Goal: Task Accomplishment & Management: Manage account settings

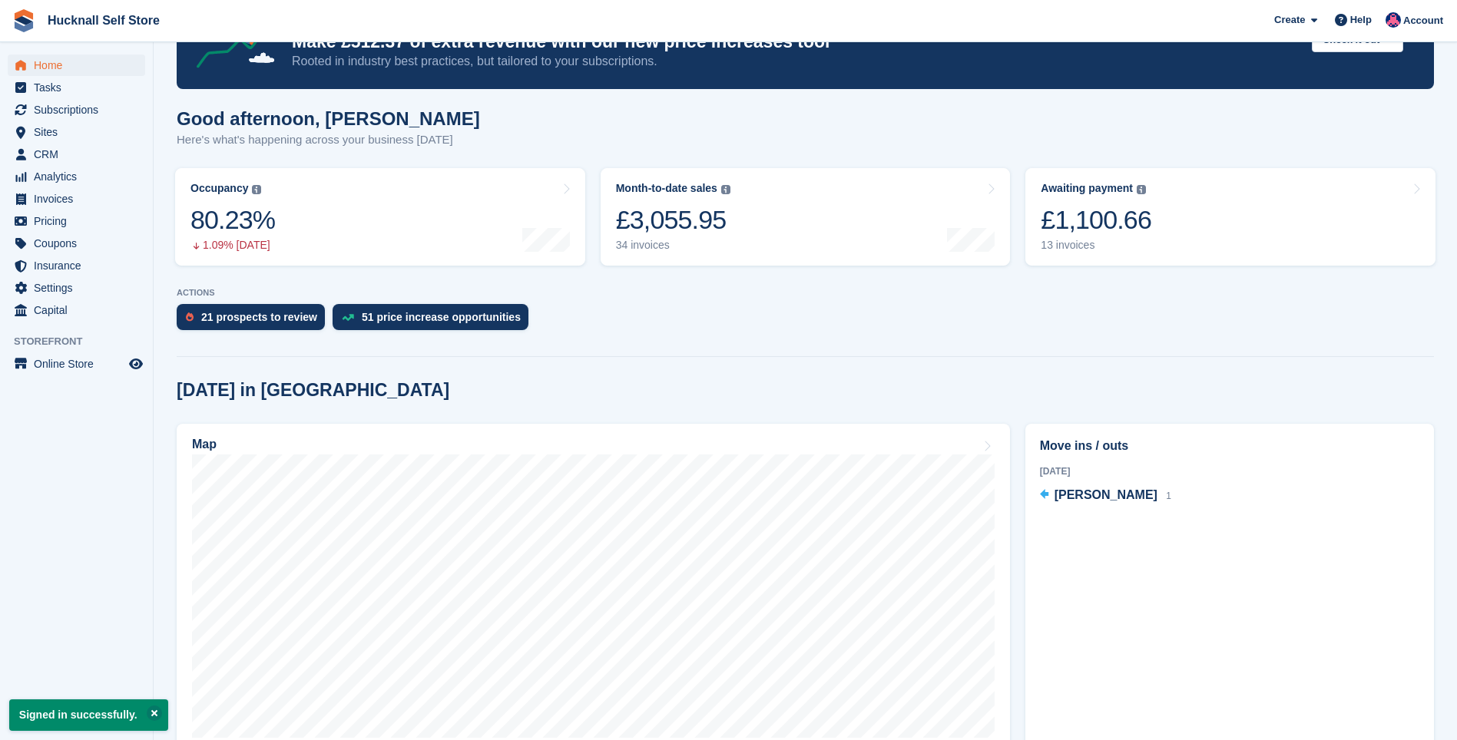
scroll to position [77, 0]
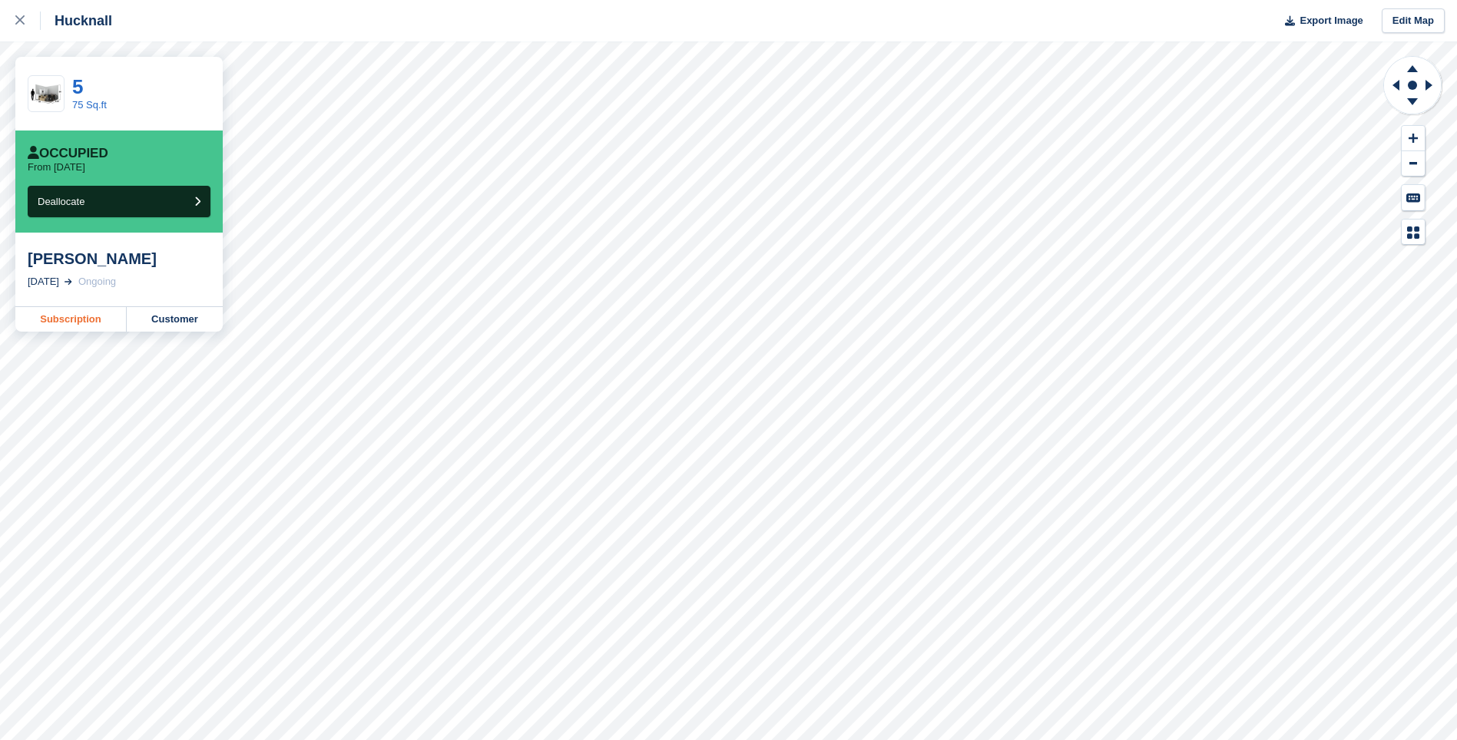
click at [78, 313] on link "Subscription" at bounding box center [70, 319] width 111 height 25
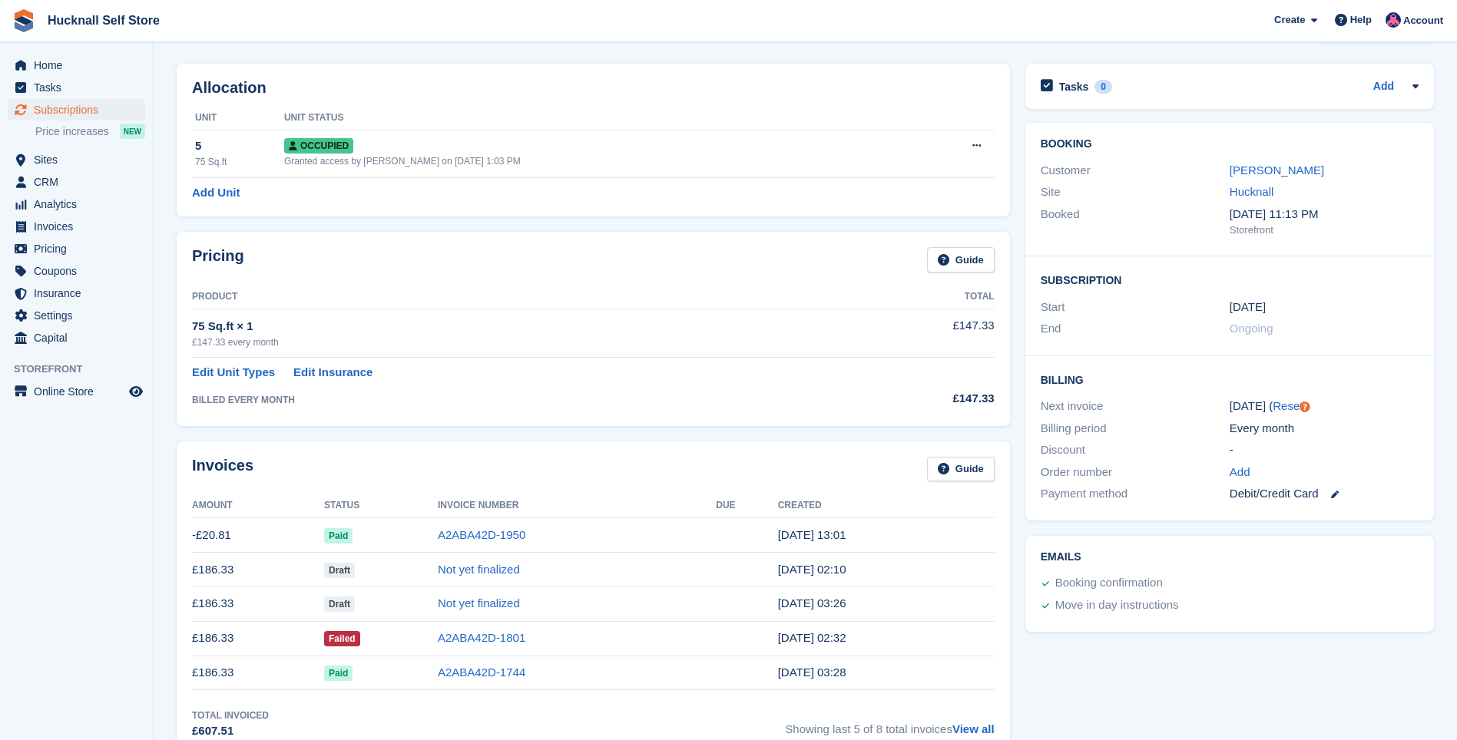
scroll to position [154, 0]
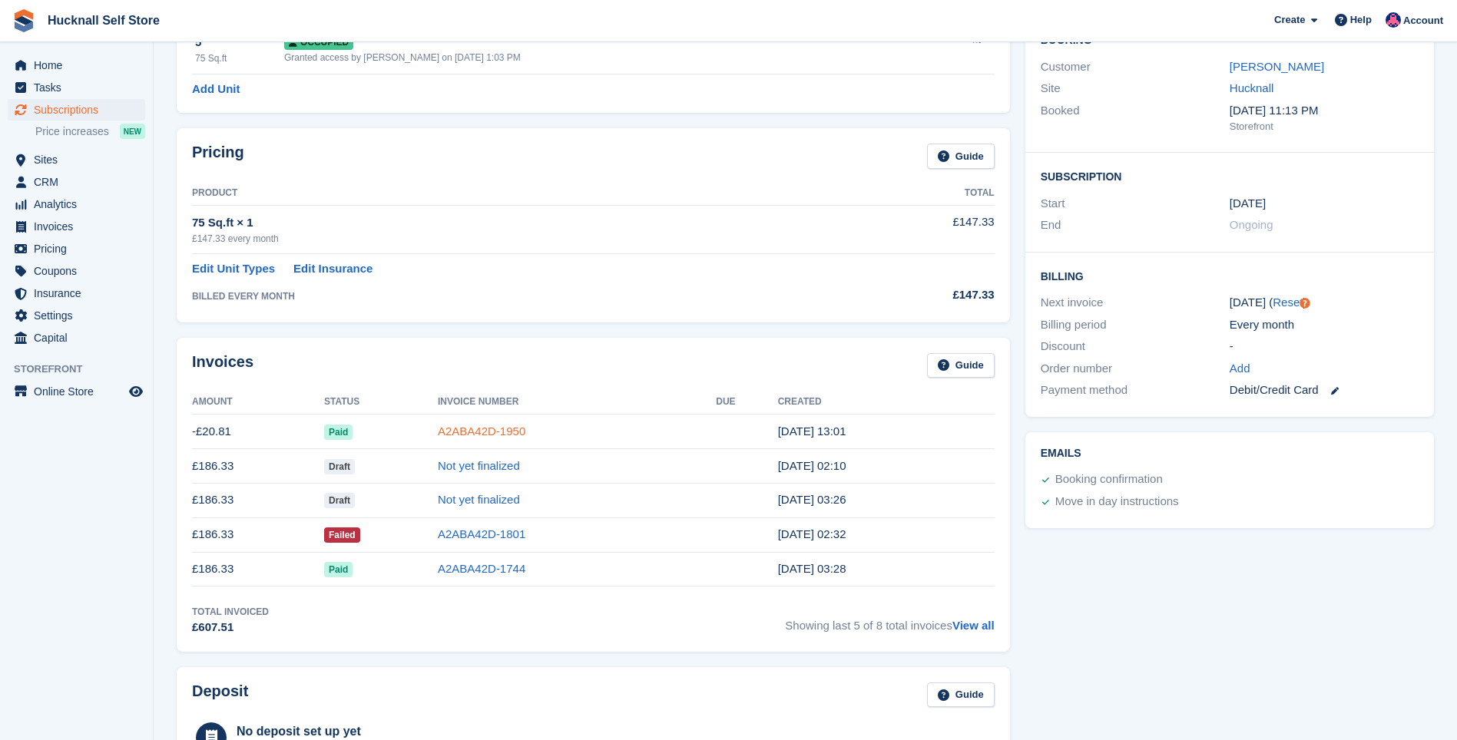
click at [445, 431] on link "A2ABA42D-1950" at bounding box center [482, 431] width 88 height 13
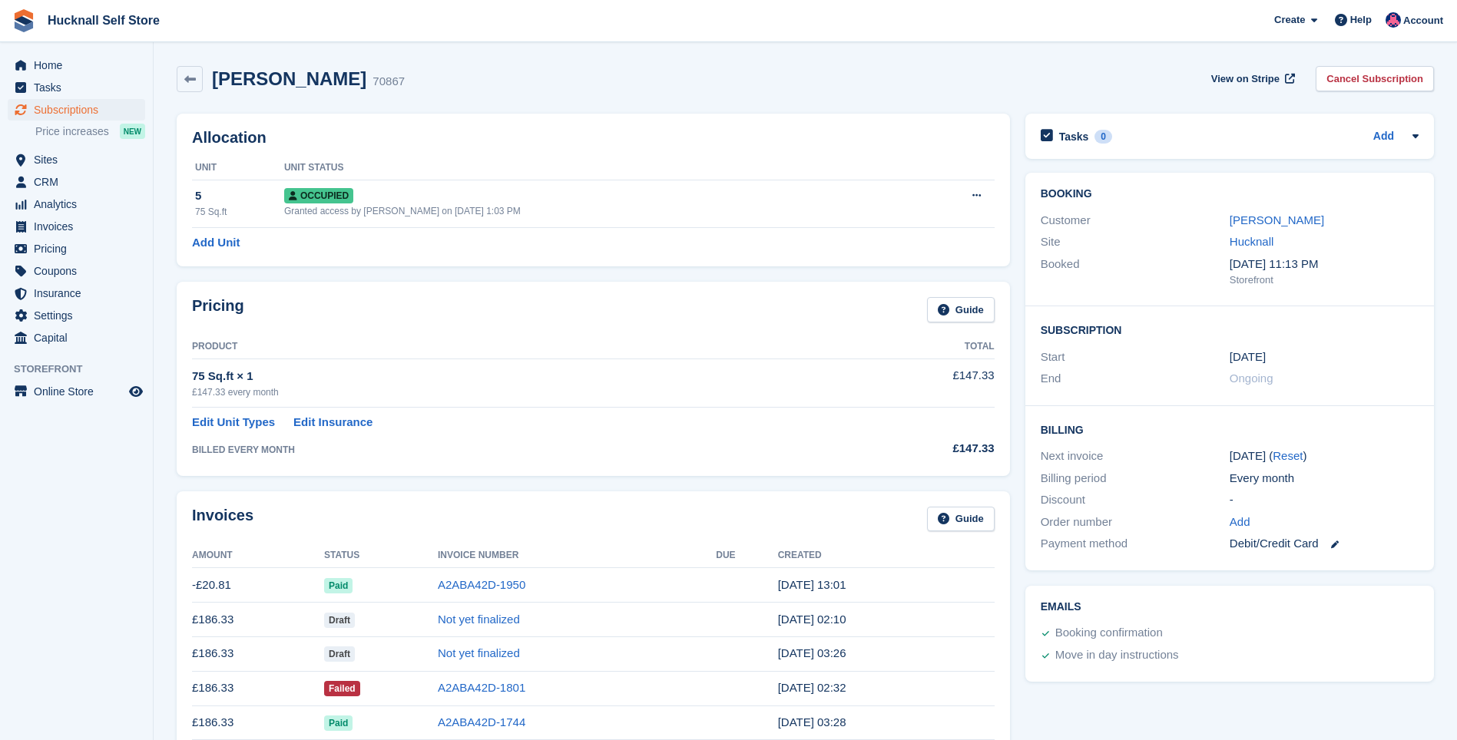
scroll to position [154, 0]
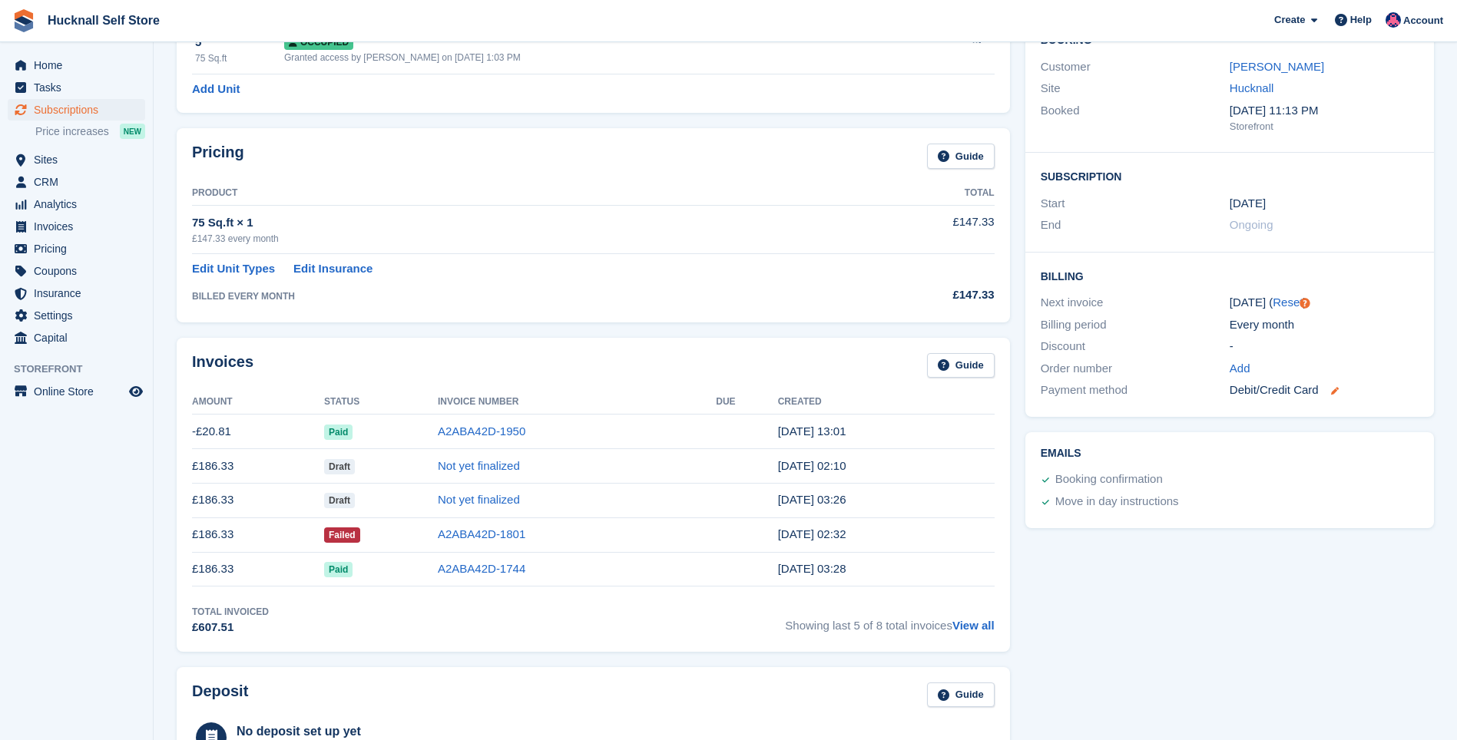
click at [1332, 390] on icon at bounding box center [1335, 391] width 8 height 8
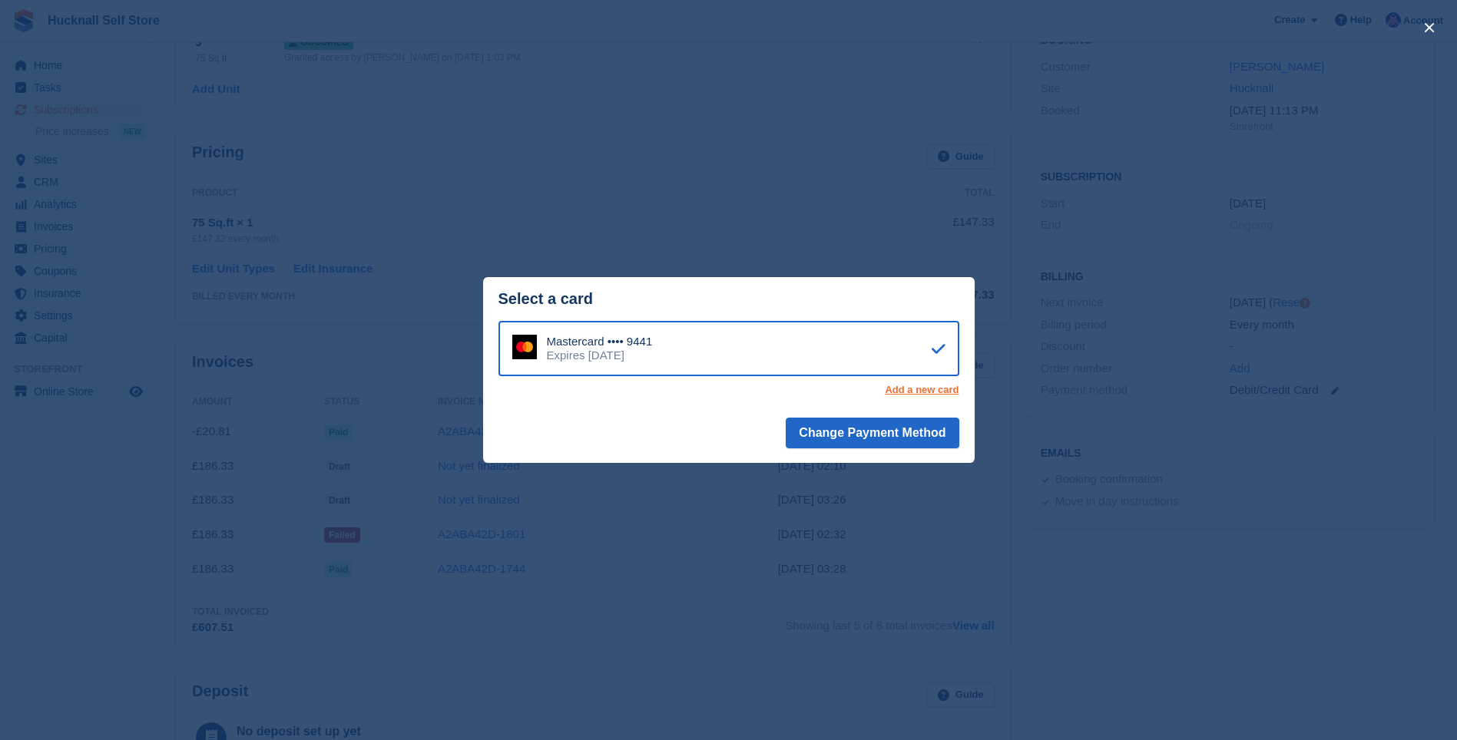
click at [938, 393] on link "Add a new card" at bounding box center [922, 390] width 74 height 12
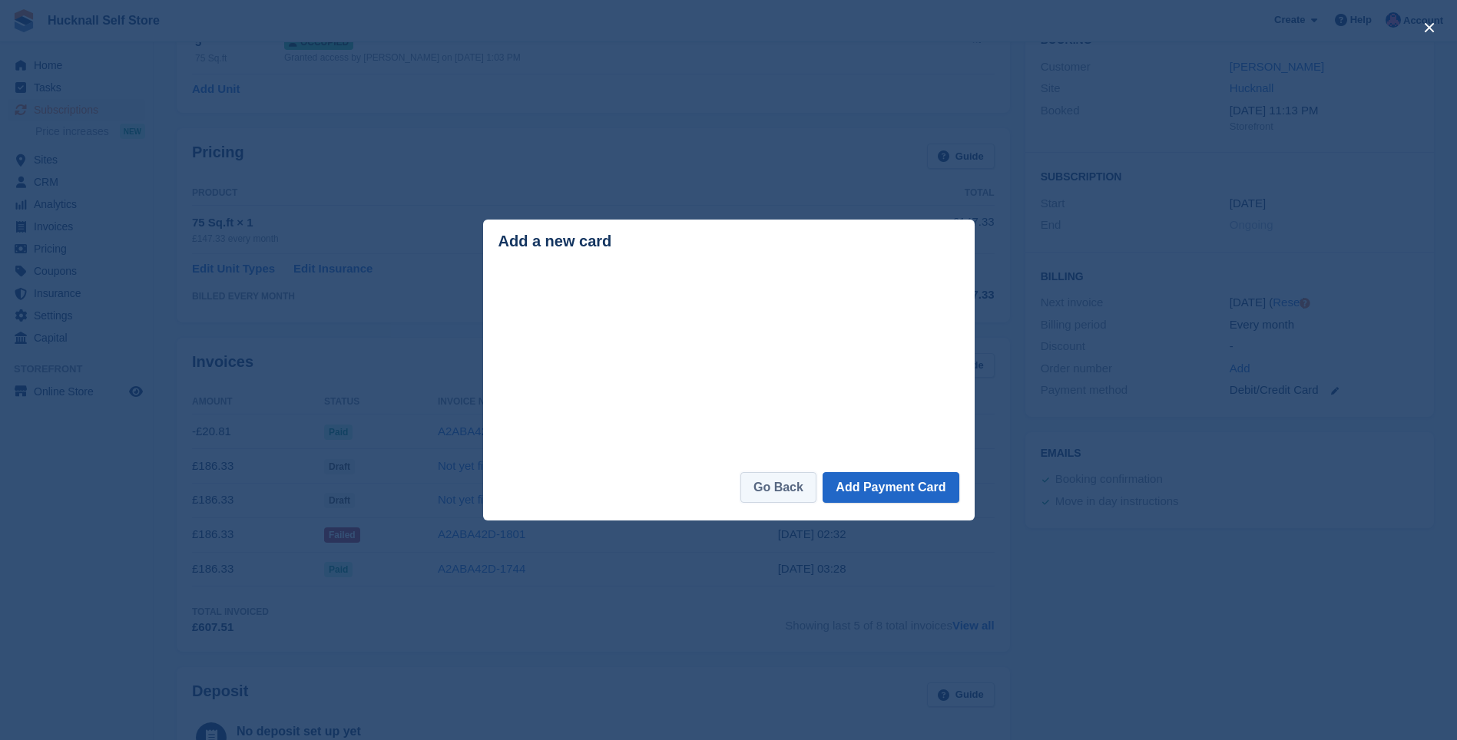
click at [784, 490] on link "Go Back" at bounding box center [778, 487] width 76 height 31
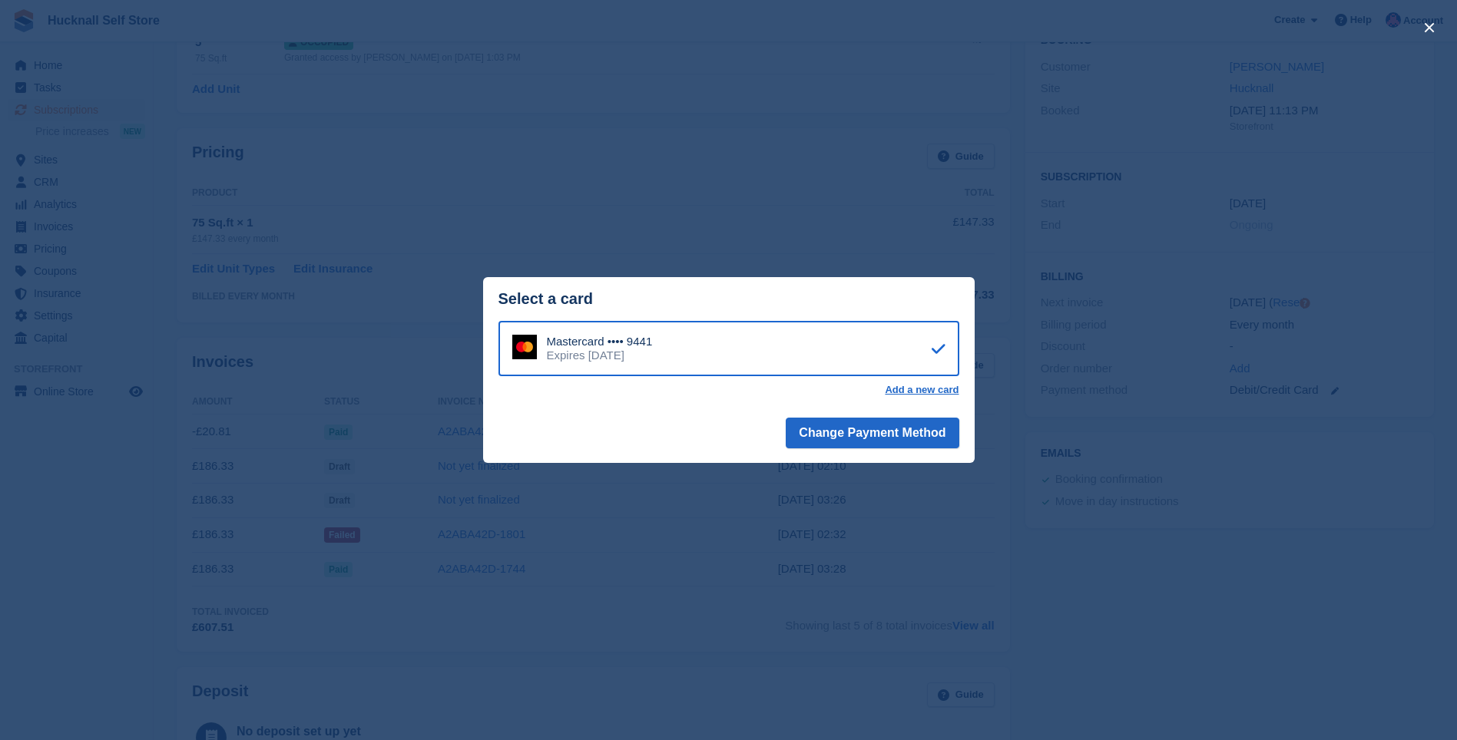
click at [603, 596] on div "close" at bounding box center [728, 370] width 1457 height 740
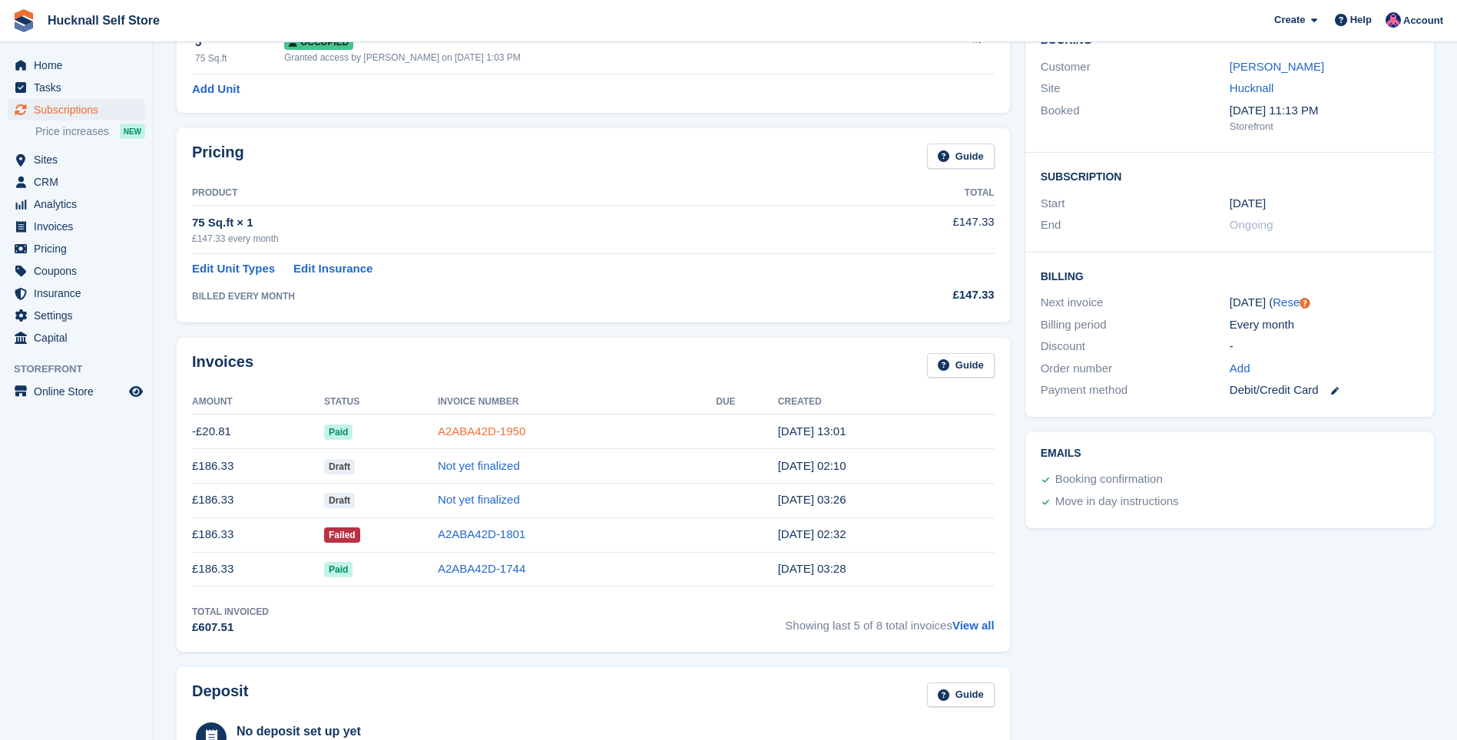
click at [470, 426] on link "A2ABA42D-1950" at bounding box center [482, 431] width 88 height 13
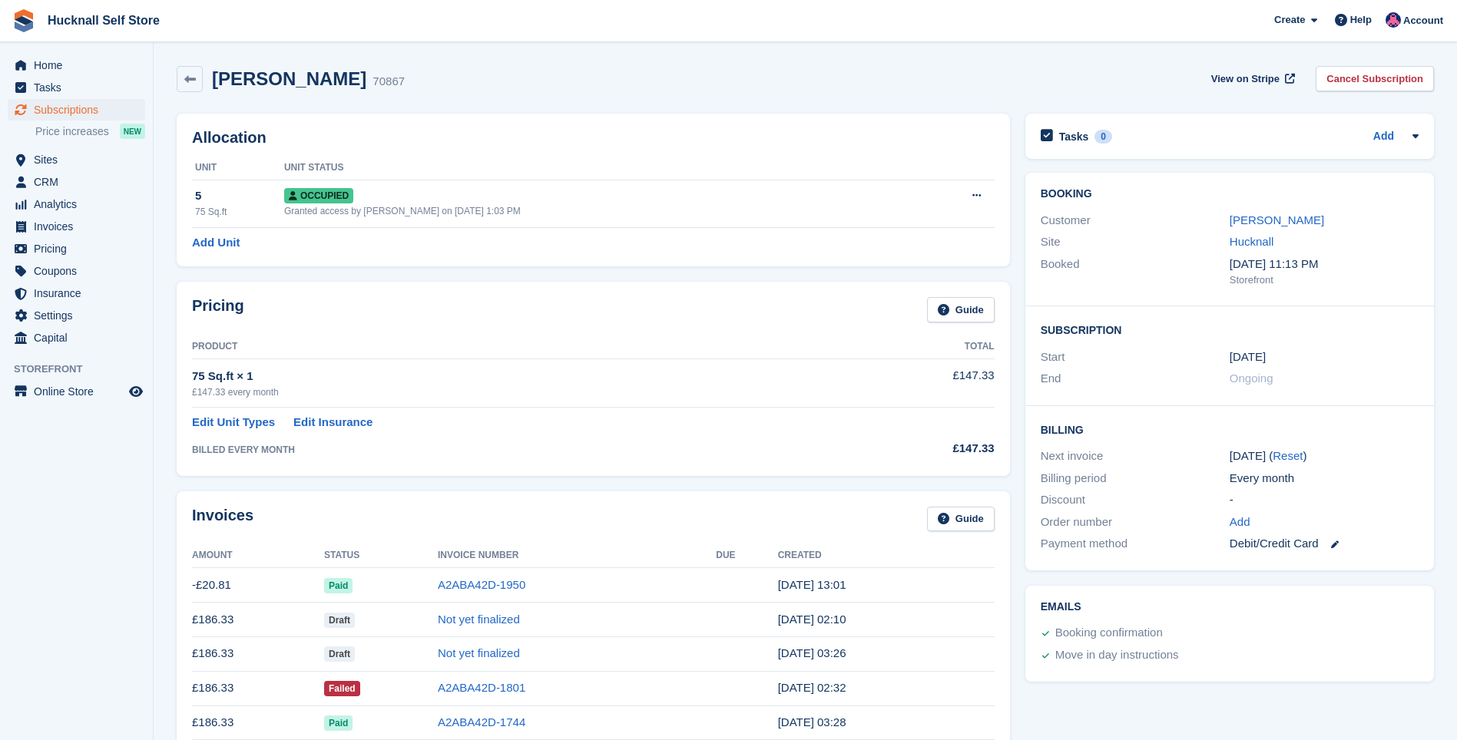
scroll to position [154, 0]
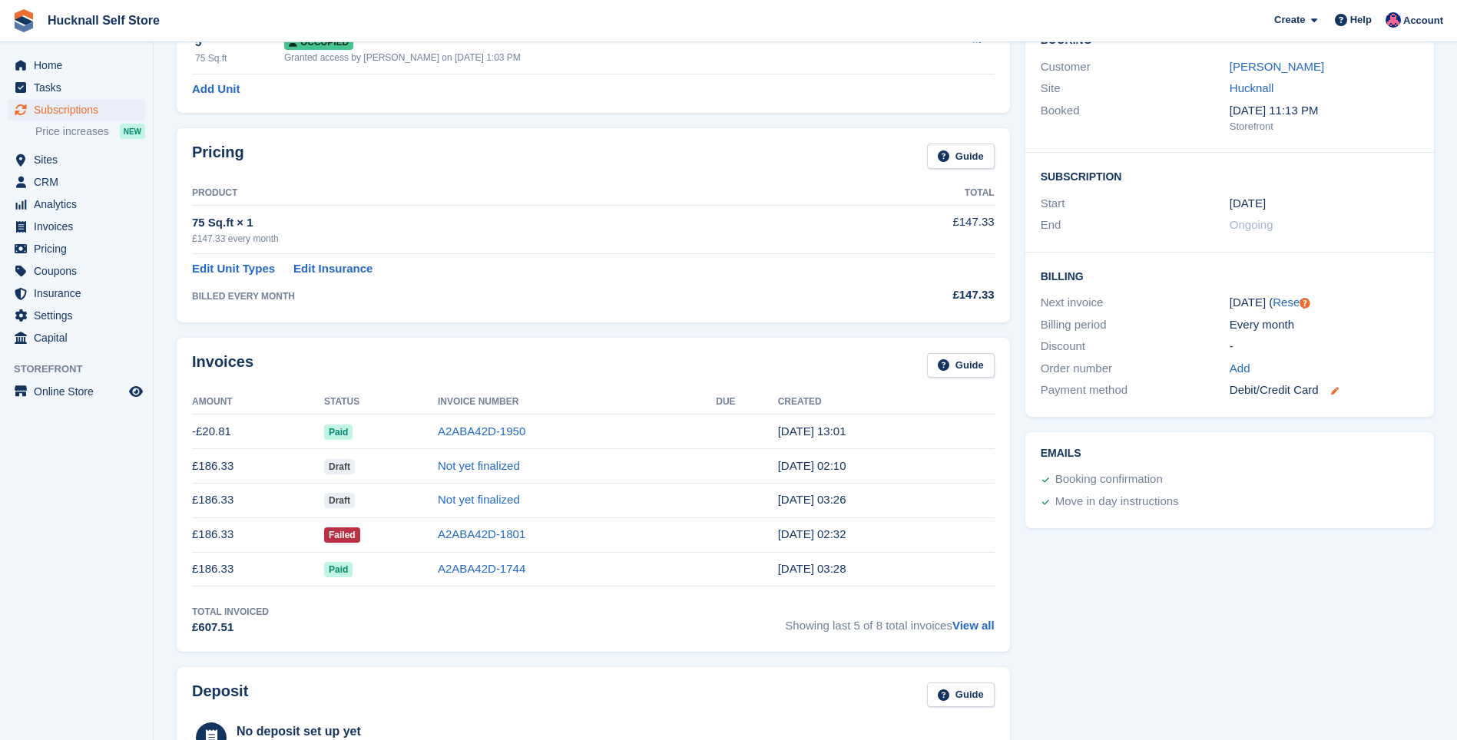
click at [1338, 393] on icon at bounding box center [1335, 391] width 8 height 8
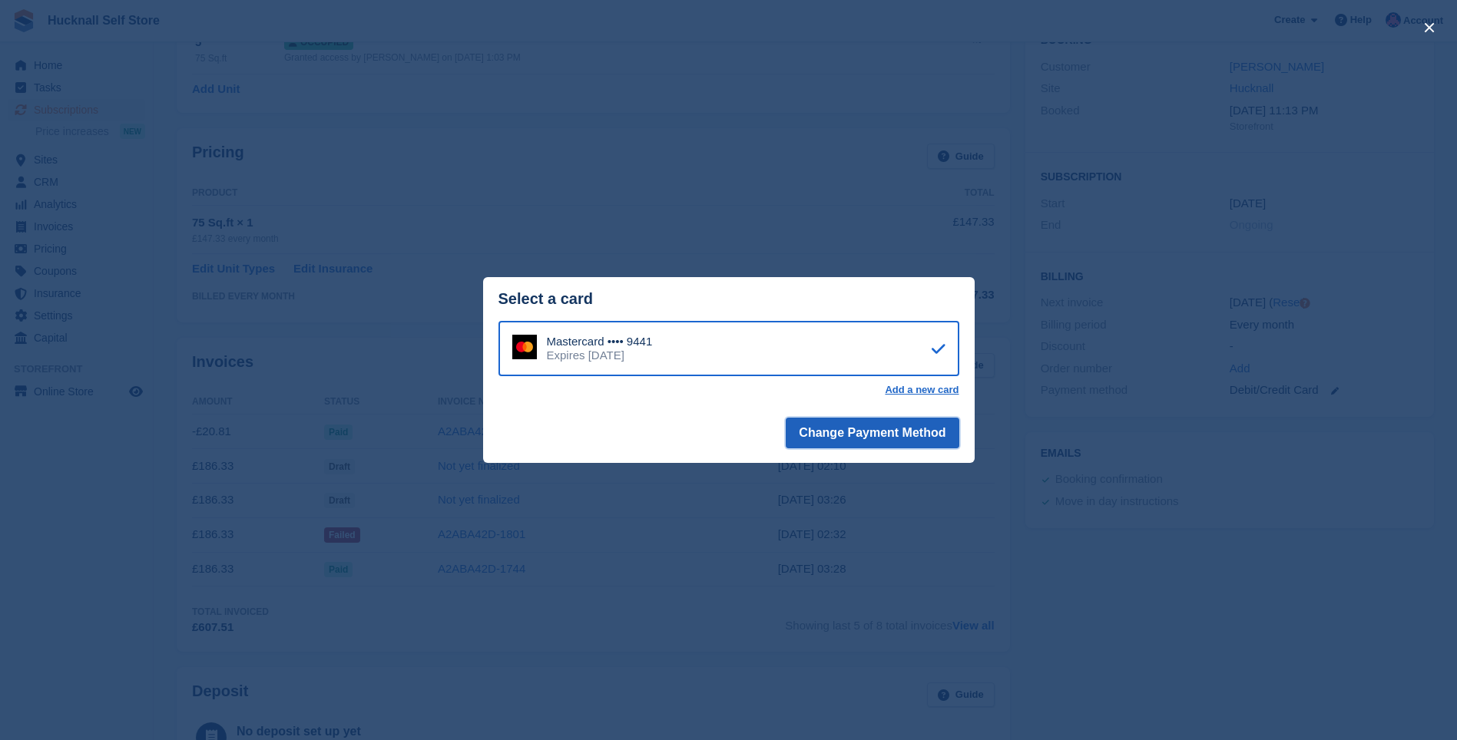
click at [912, 426] on button "Change Payment Method" at bounding box center [872, 433] width 173 height 31
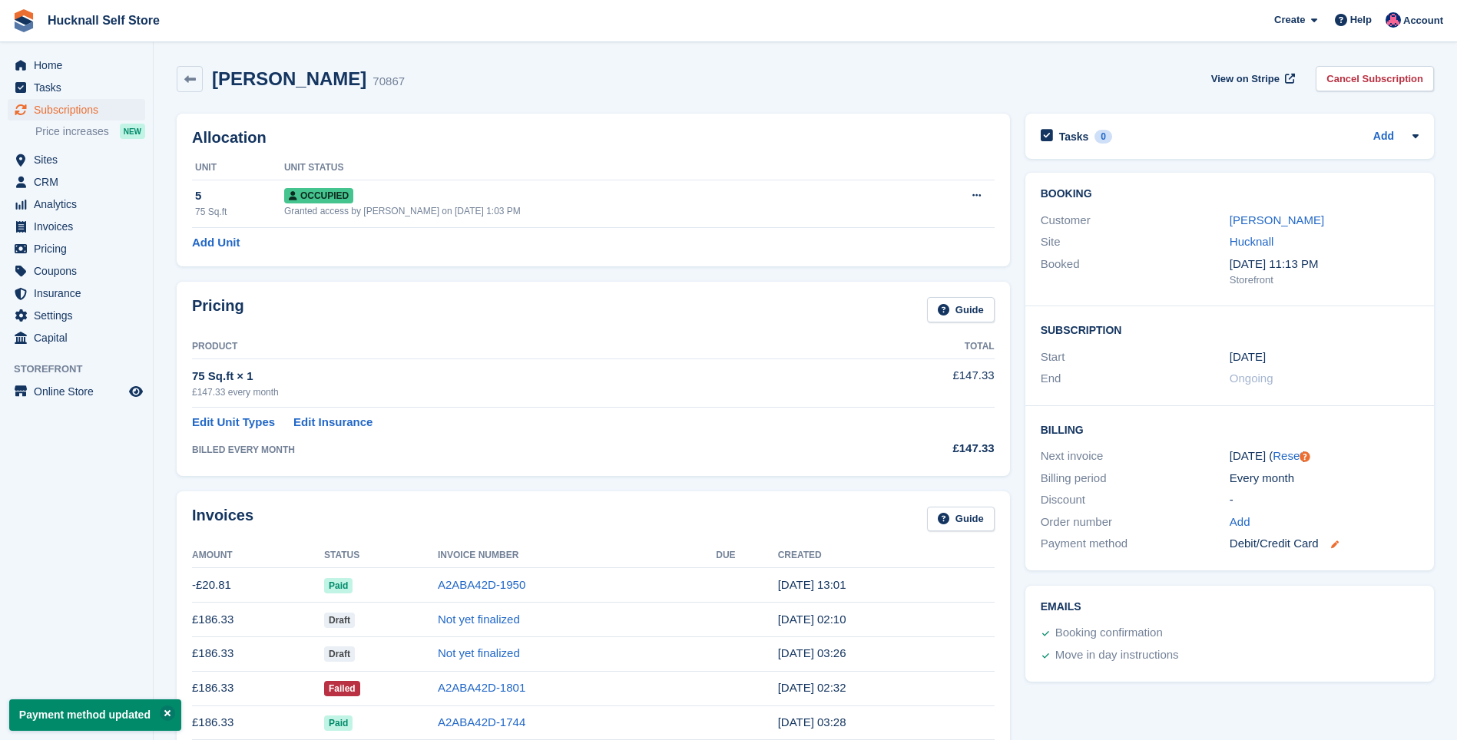
click at [1334, 542] on icon at bounding box center [1335, 545] width 8 height 8
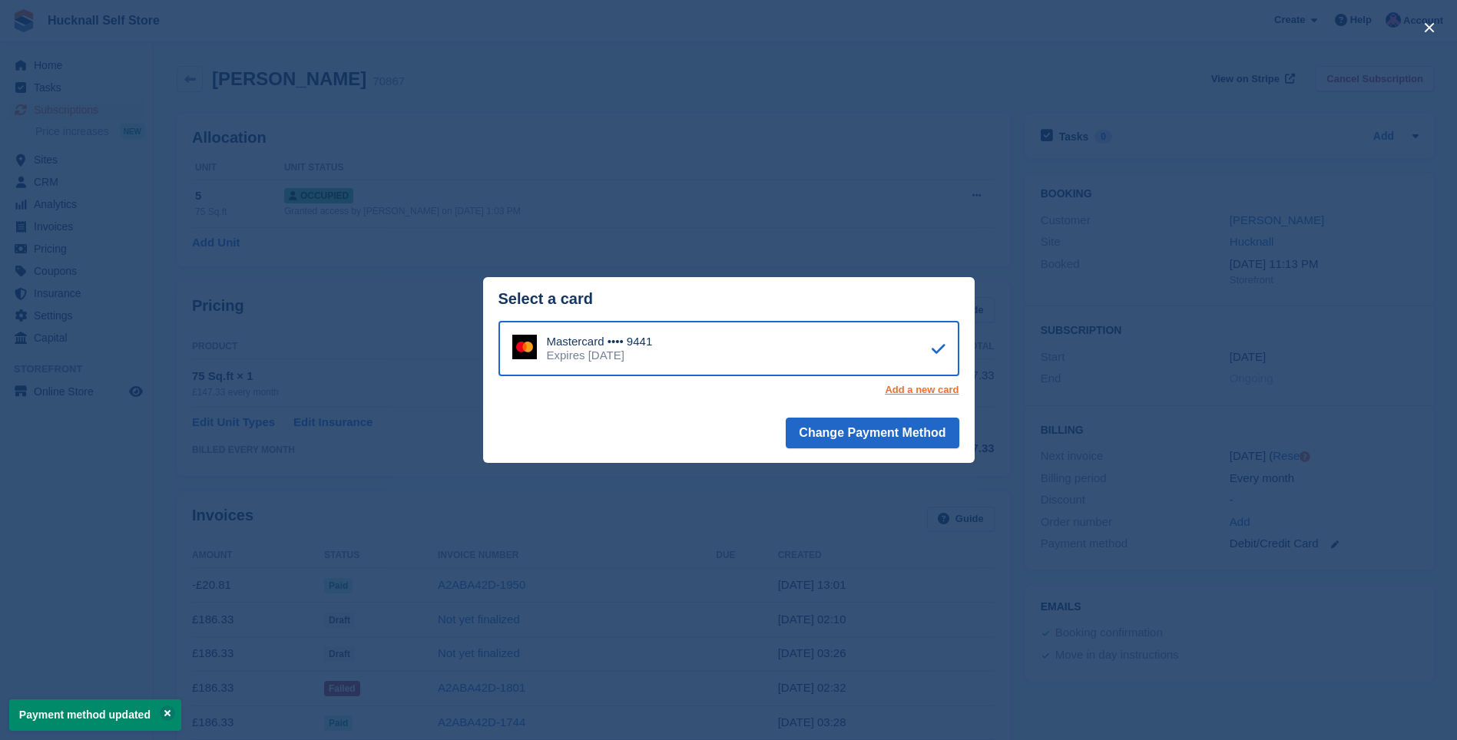
click at [936, 393] on link "Add a new card" at bounding box center [922, 390] width 74 height 12
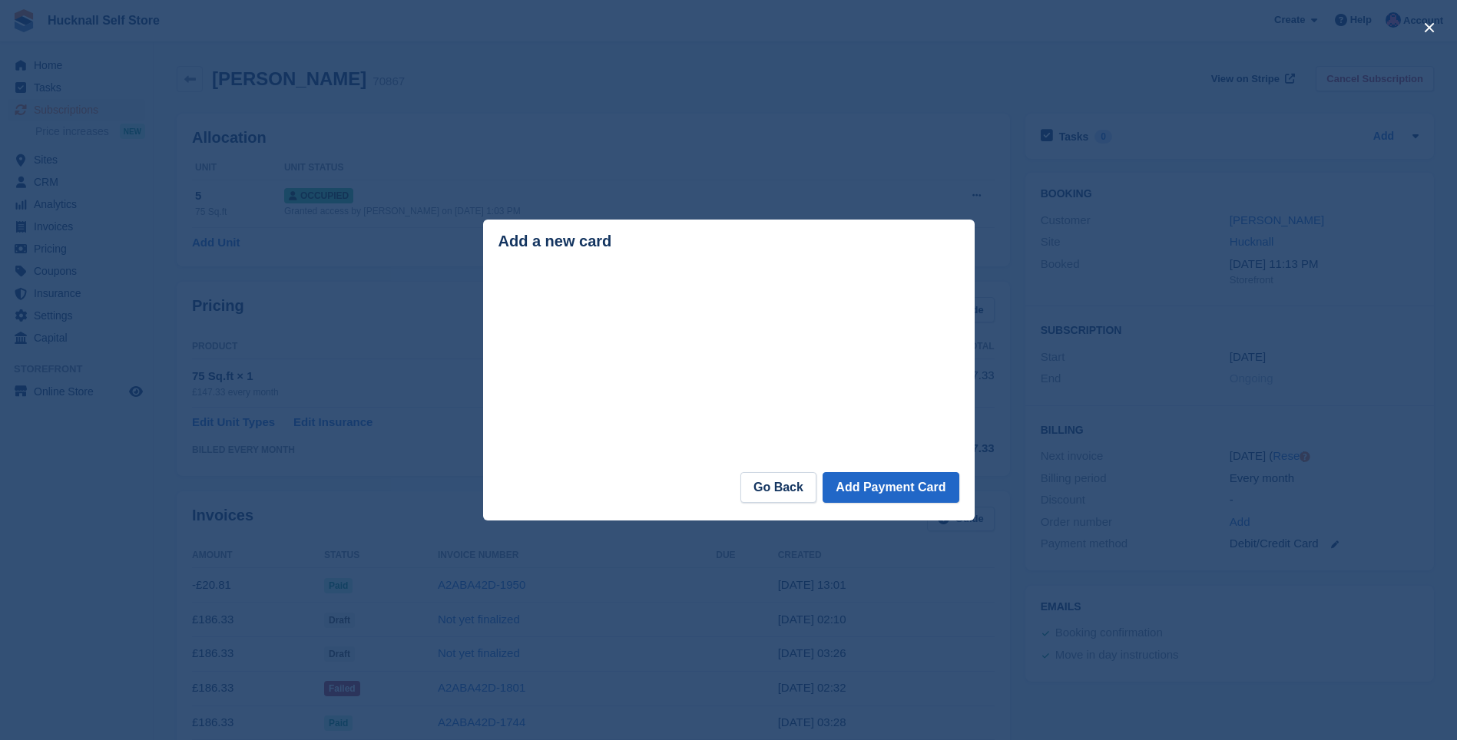
click at [966, 635] on div "close" at bounding box center [728, 370] width 1457 height 740
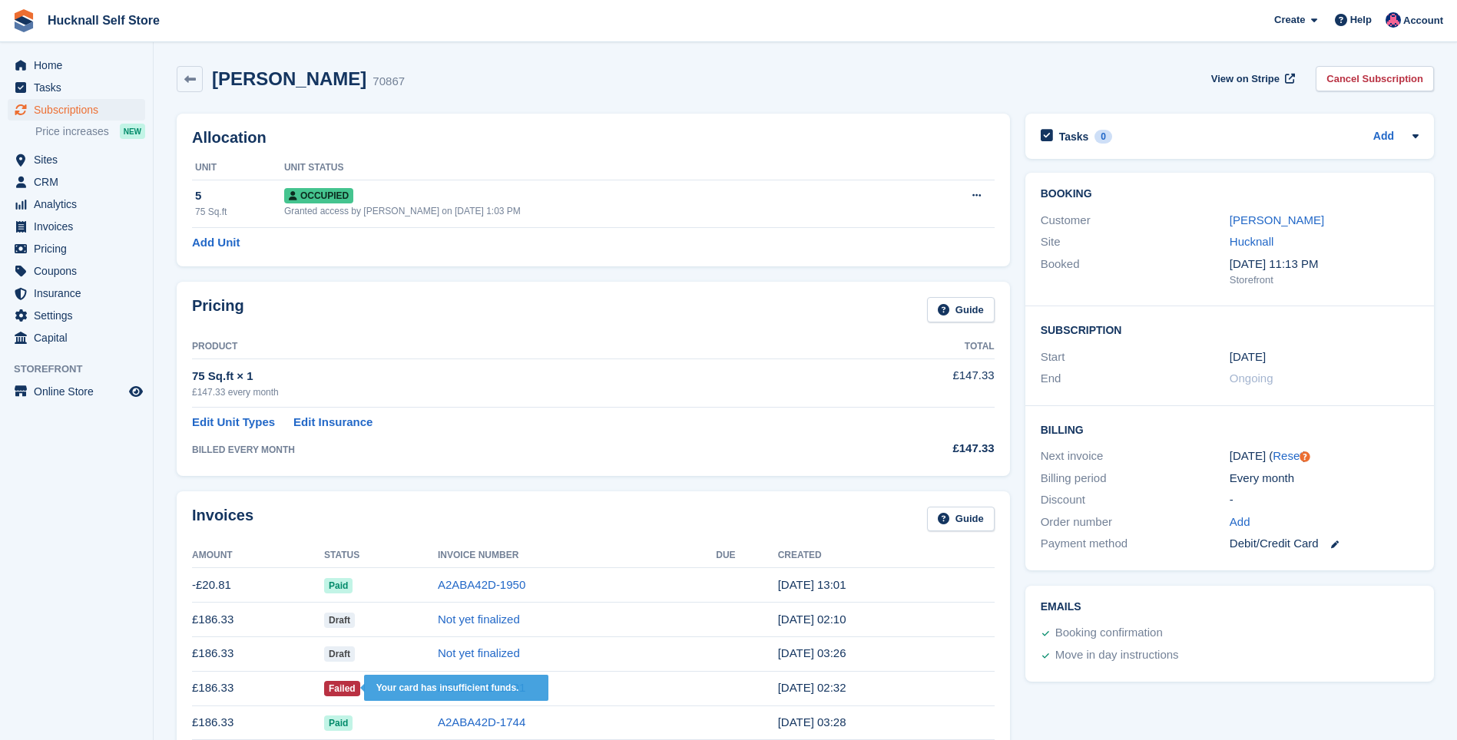
click at [340, 687] on span "Failed" at bounding box center [342, 688] width 36 height 15
click at [478, 689] on link "A2ABA42D-1801" at bounding box center [482, 687] width 88 height 13
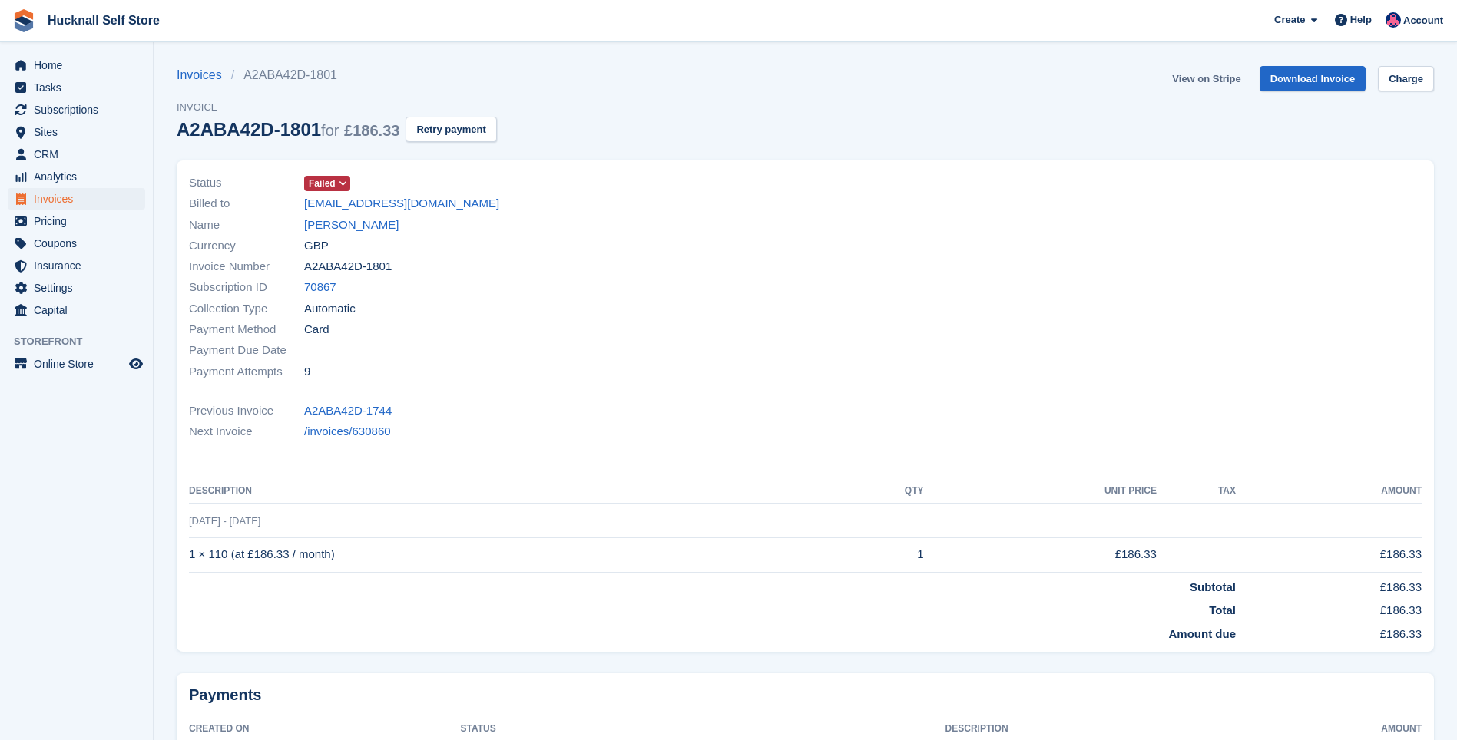
click at [1214, 76] on link "View on Stripe" at bounding box center [1206, 78] width 81 height 25
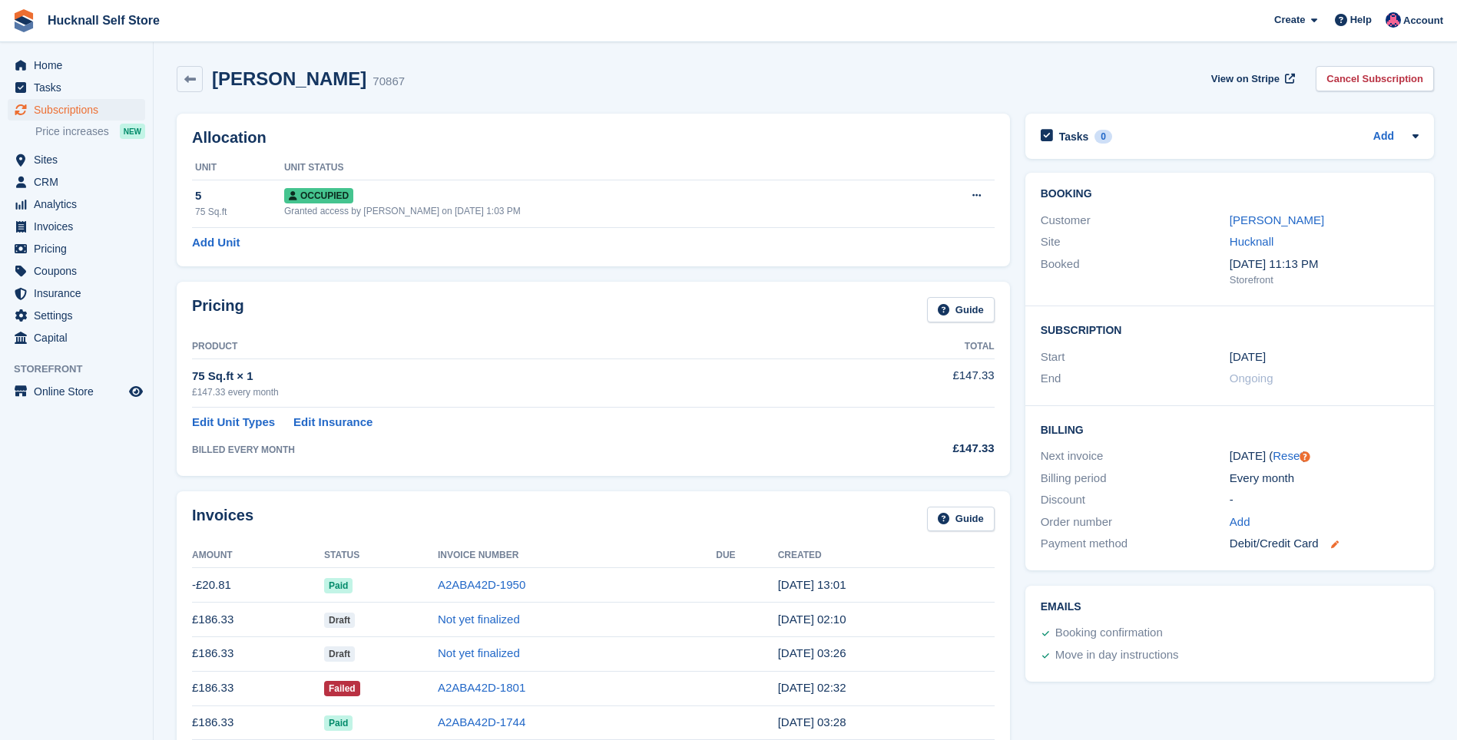
click at [1336, 542] on icon at bounding box center [1335, 545] width 8 height 8
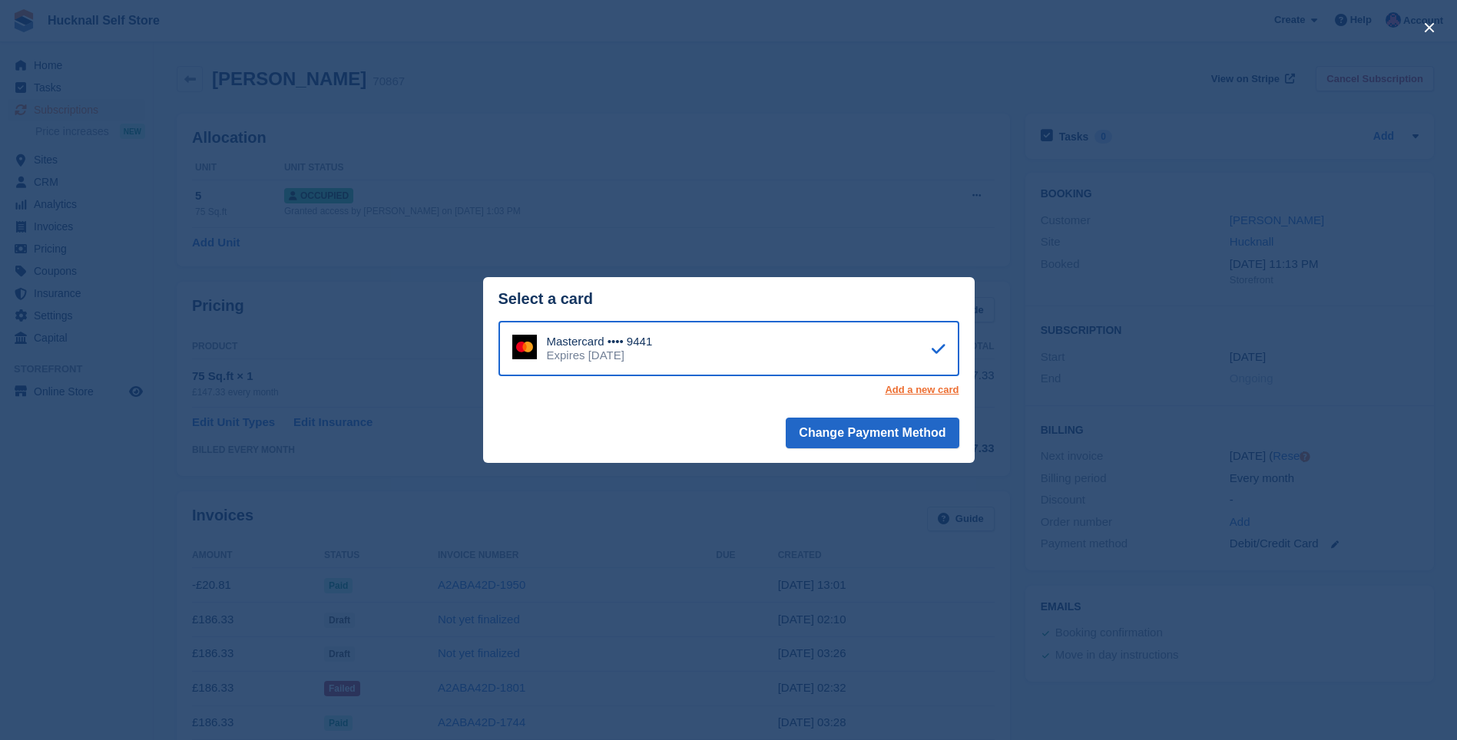
click at [933, 391] on link "Add a new card" at bounding box center [922, 390] width 74 height 12
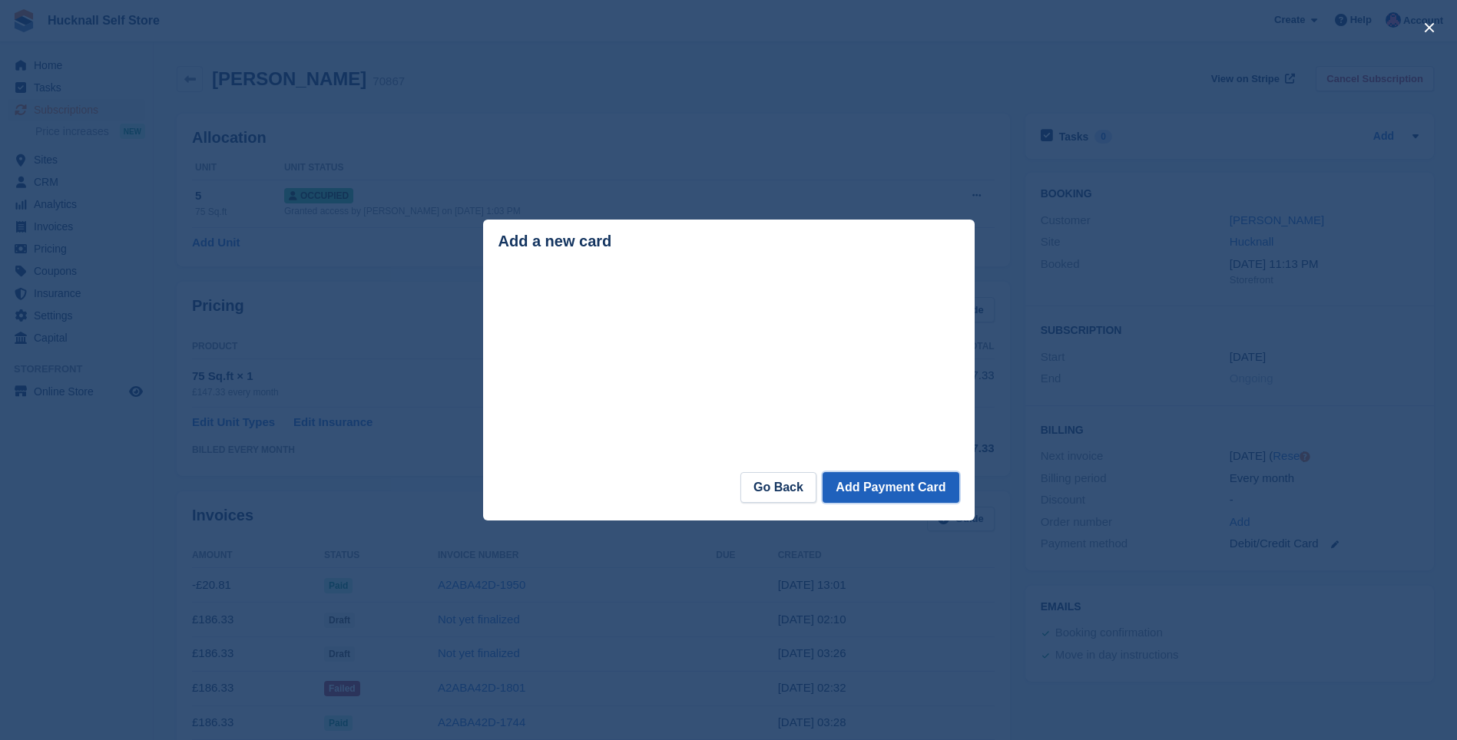
click at [890, 489] on button "Add Payment Card" at bounding box center [891, 487] width 136 height 31
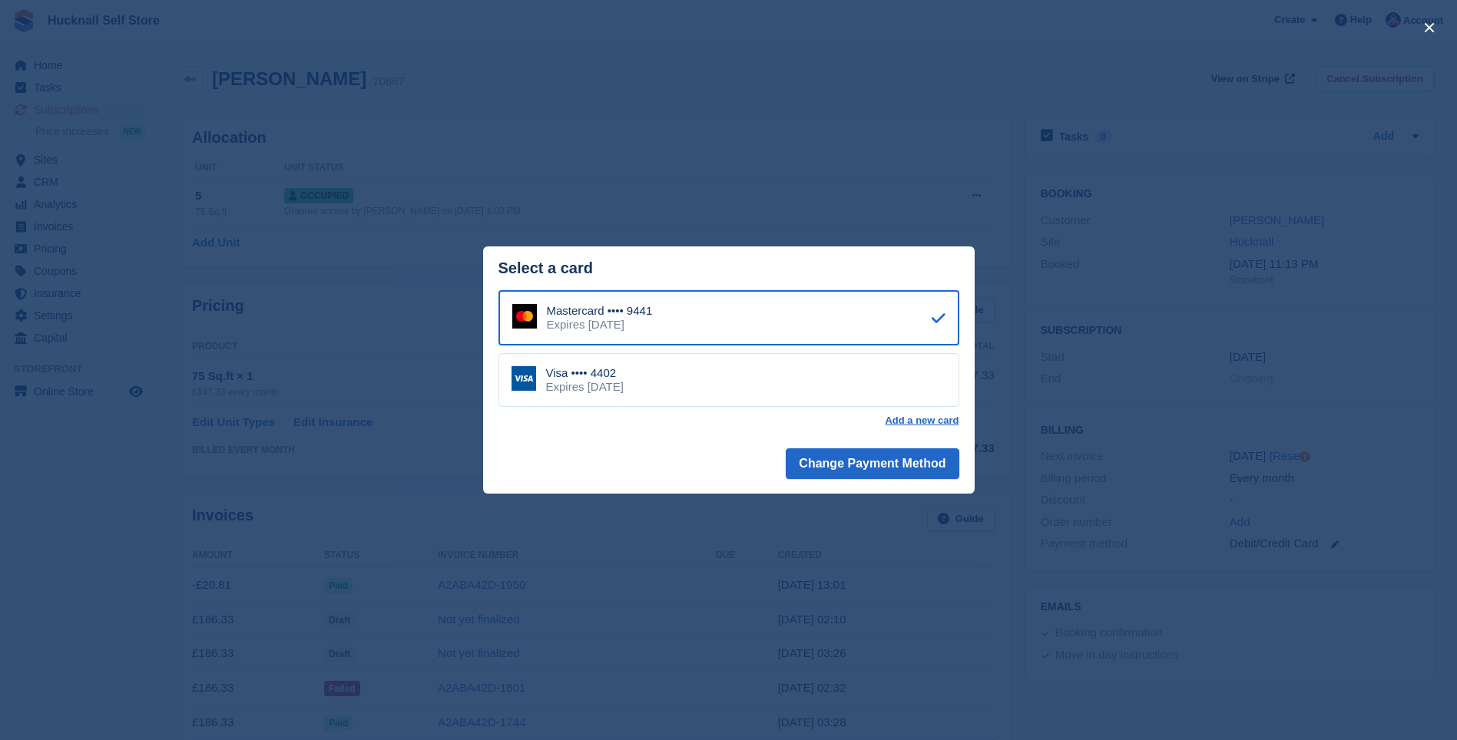
click at [725, 391] on div "Visa •••• 4402 Expires January 2030" at bounding box center [729, 380] width 461 height 54
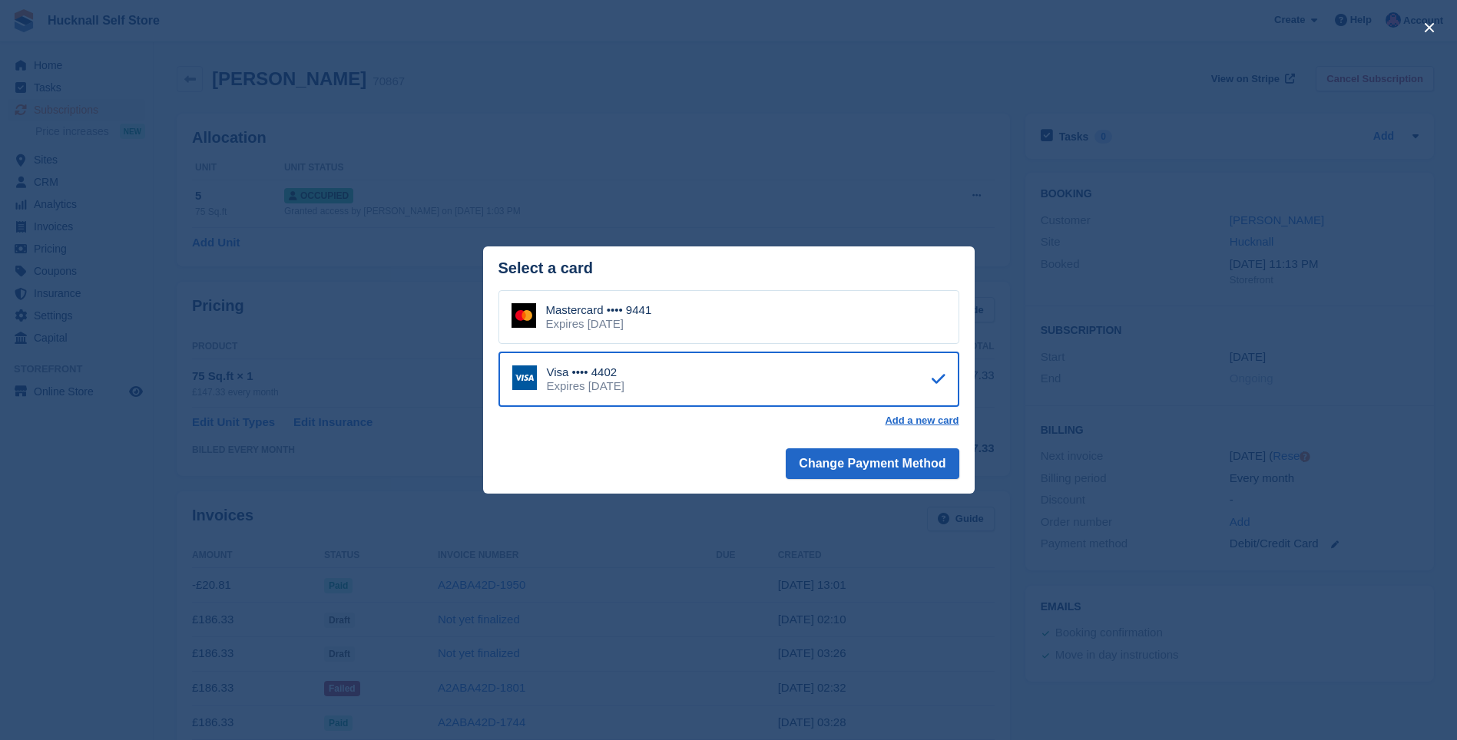
click at [627, 552] on div "close" at bounding box center [728, 370] width 1457 height 740
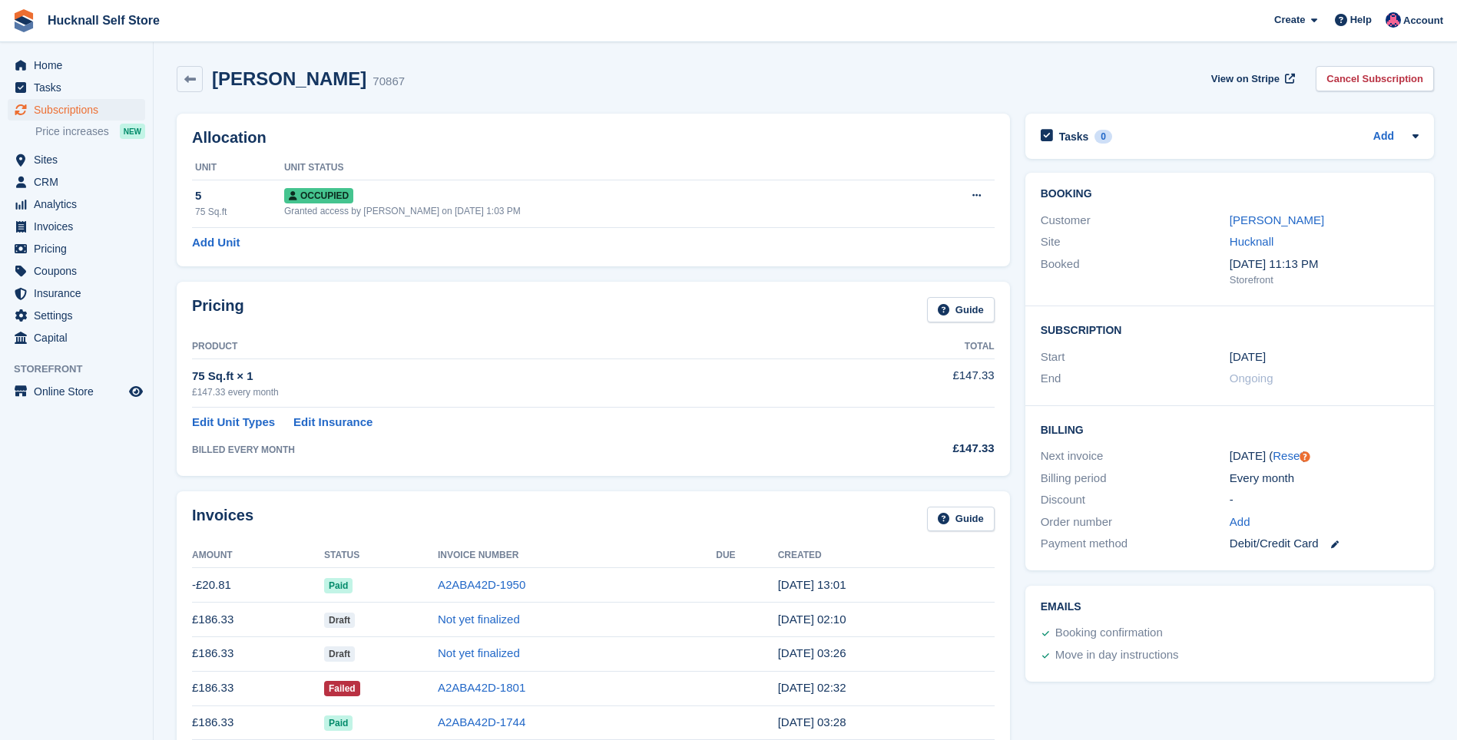
scroll to position [77, 0]
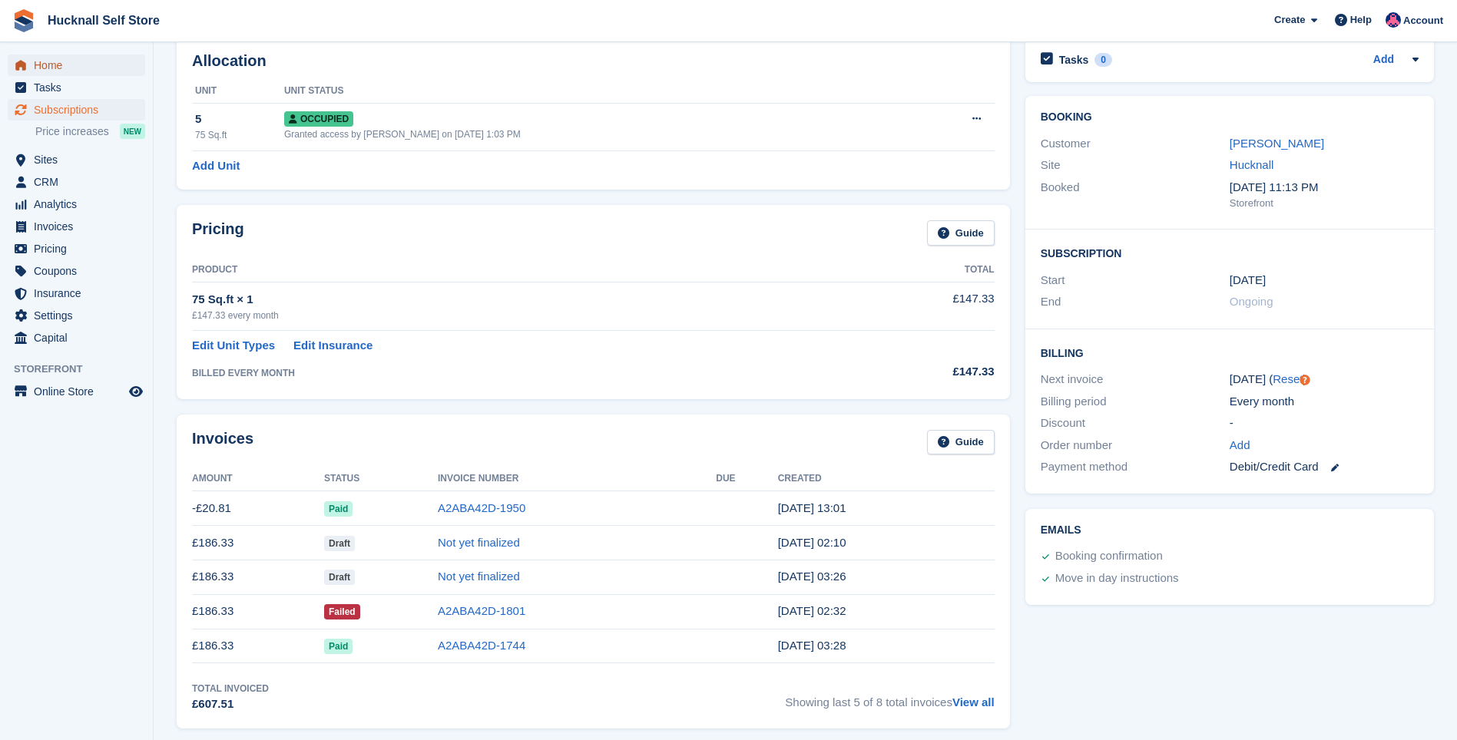
click at [42, 61] on span "Home" at bounding box center [80, 66] width 92 height 22
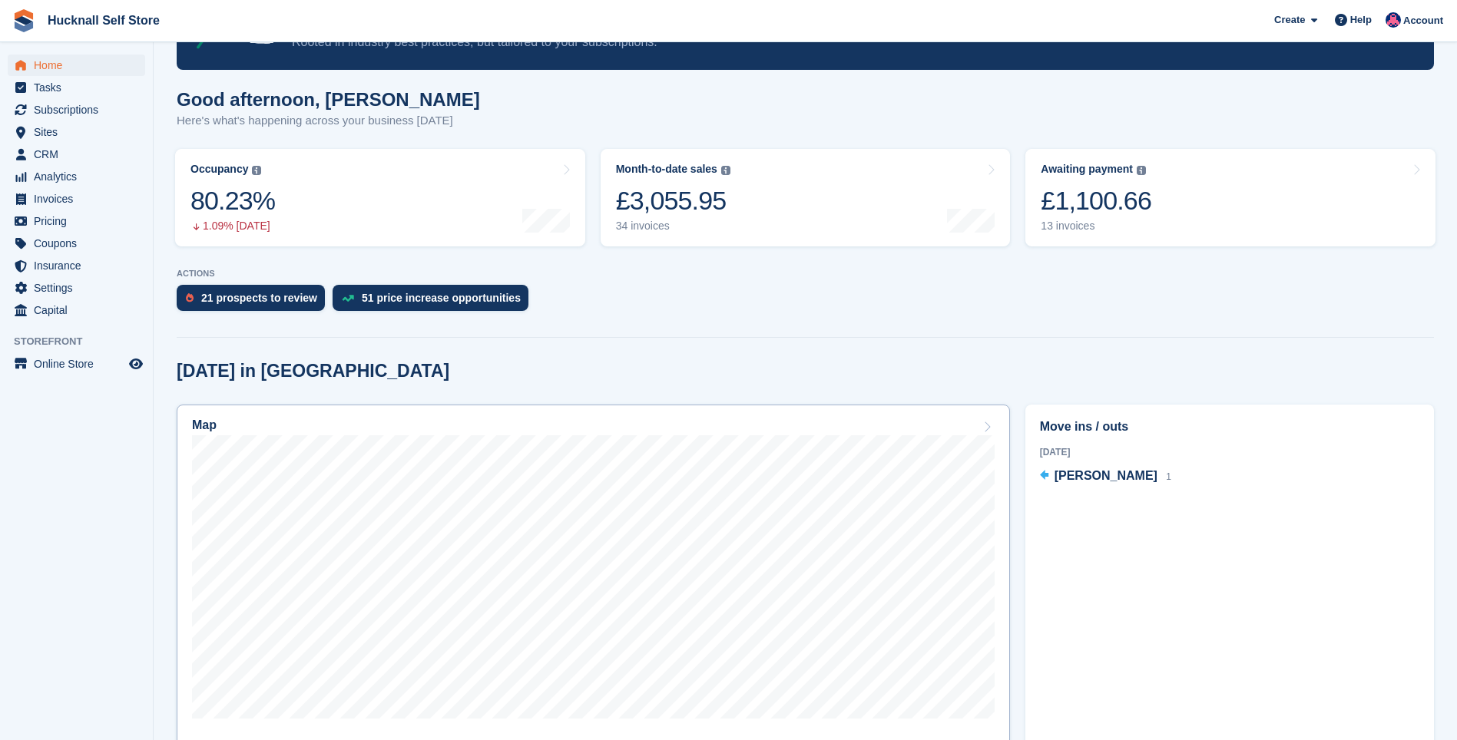
scroll to position [154, 0]
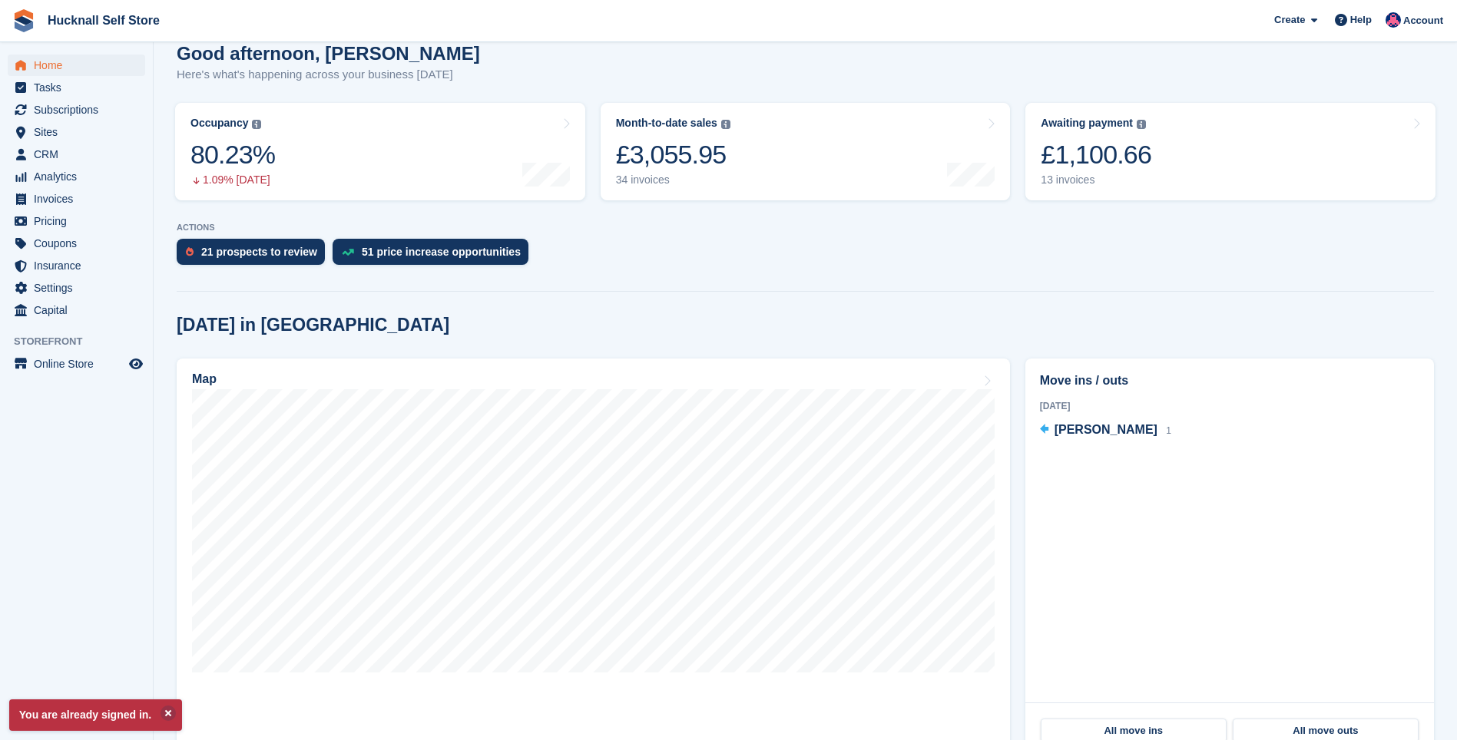
scroll to position [154, 0]
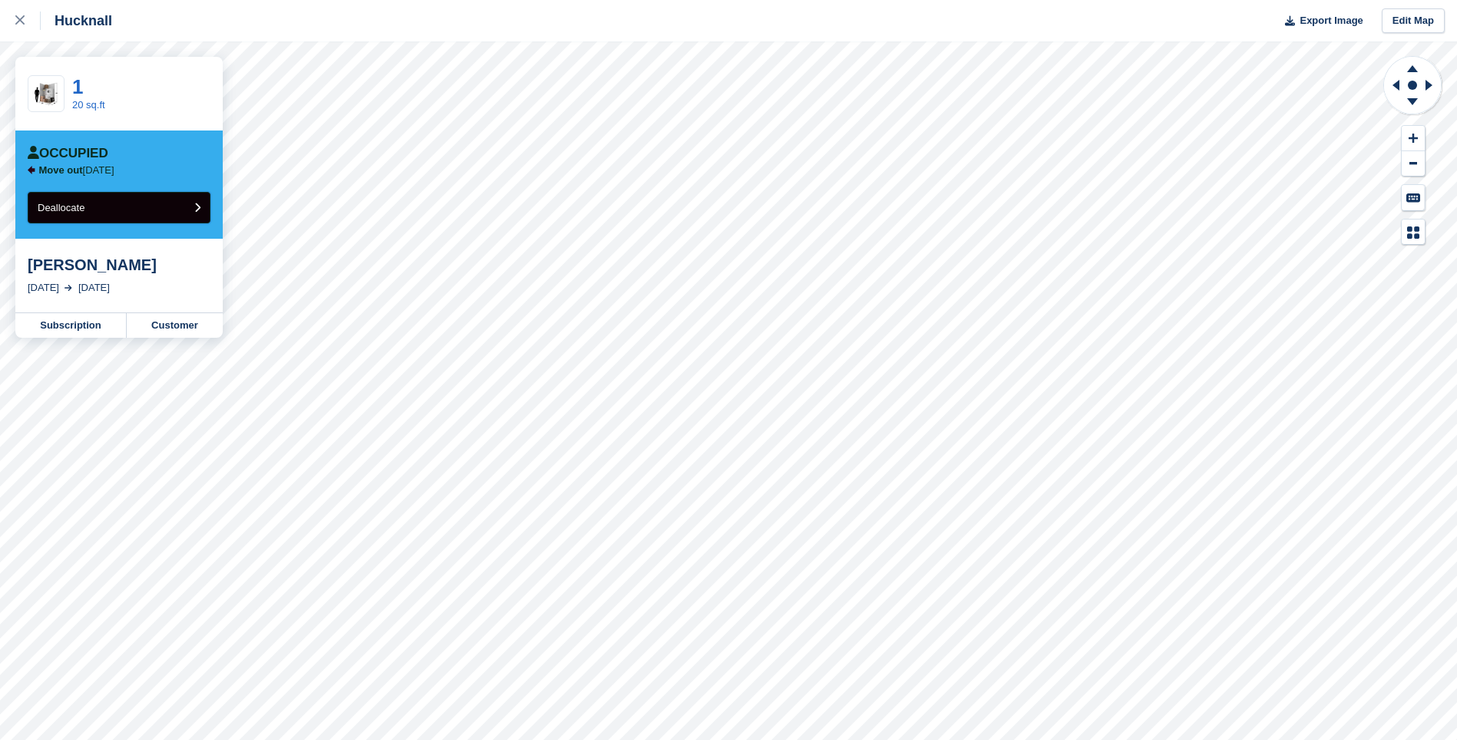
click at [174, 211] on button "Deallocate" at bounding box center [119, 207] width 183 height 31
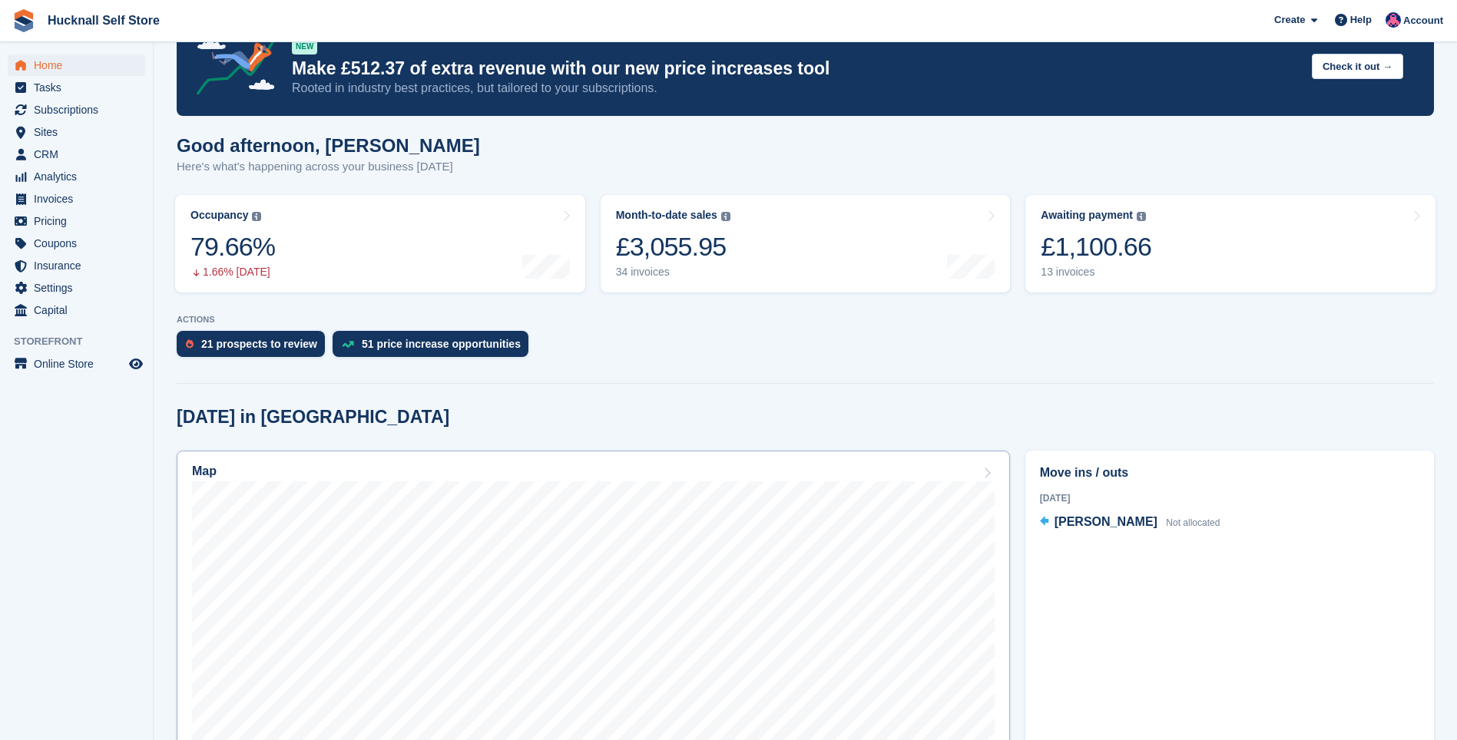
scroll to position [77, 0]
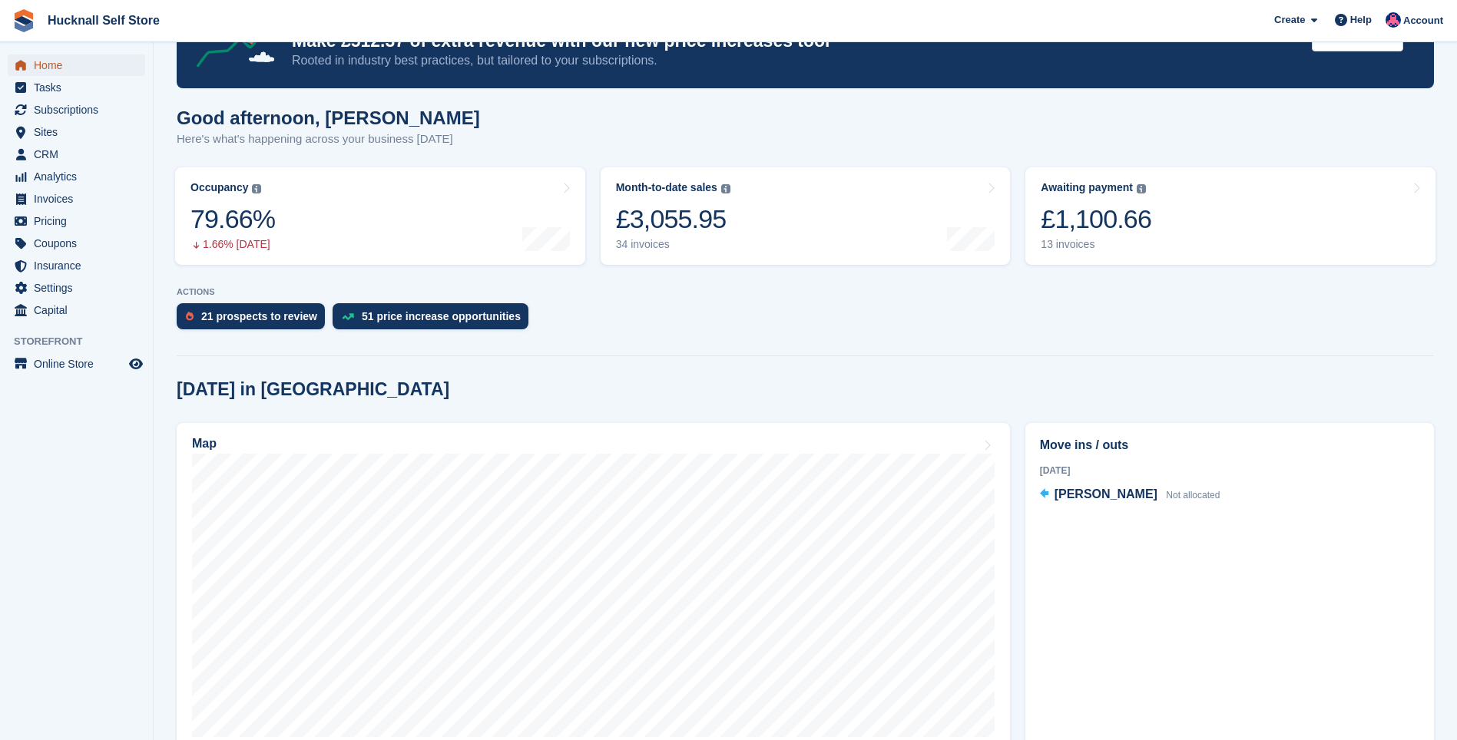
click at [55, 67] on span "Home" at bounding box center [80, 66] width 92 height 22
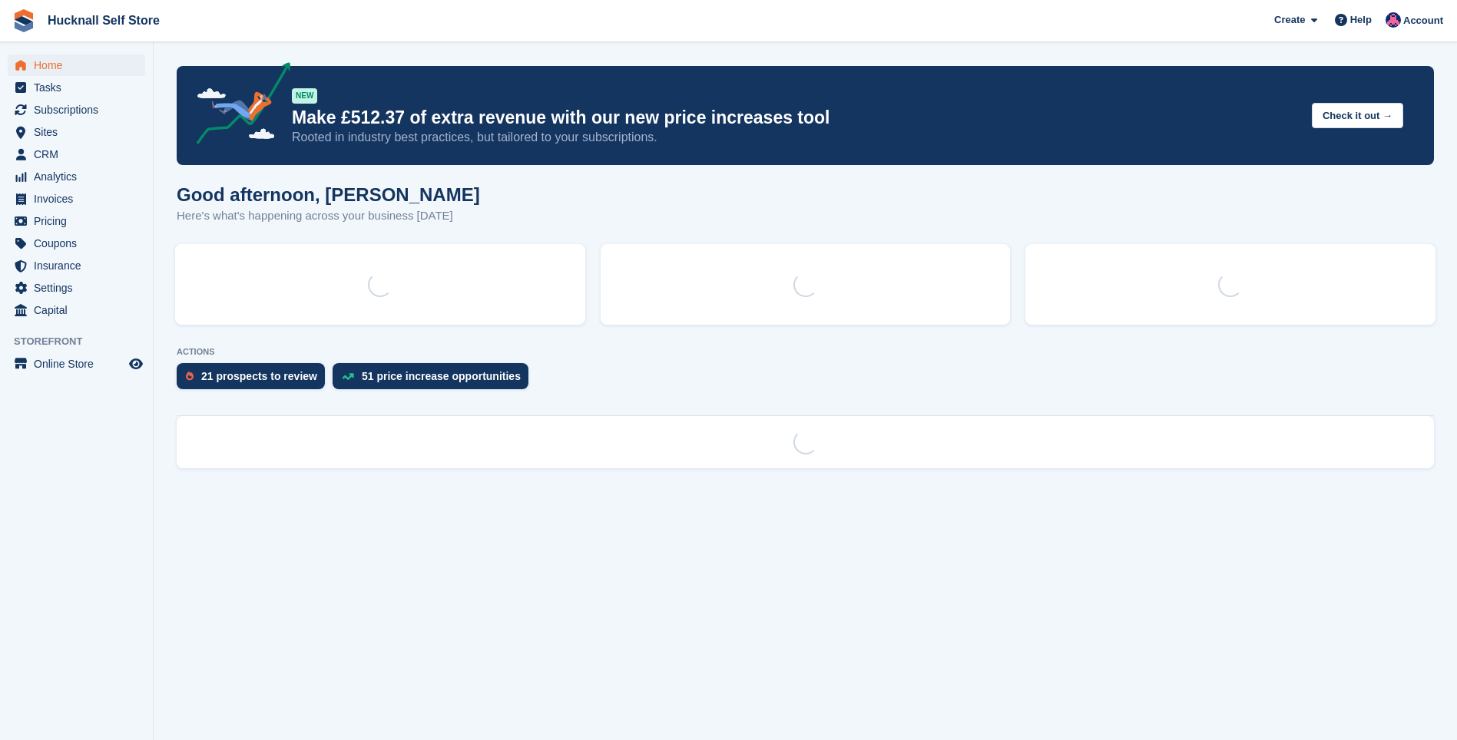
scroll to position [0, 0]
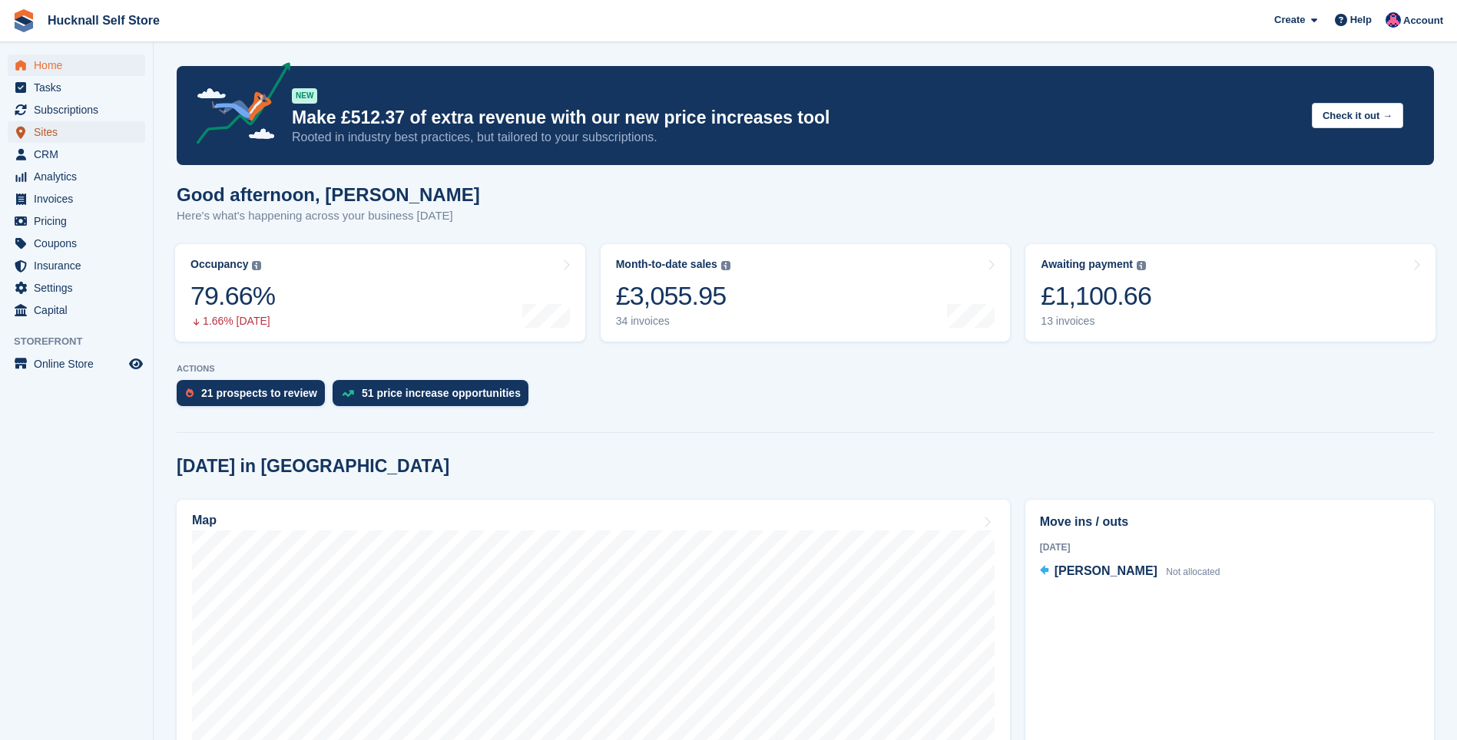
click at [65, 134] on span "Sites" at bounding box center [80, 132] width 92 height 22
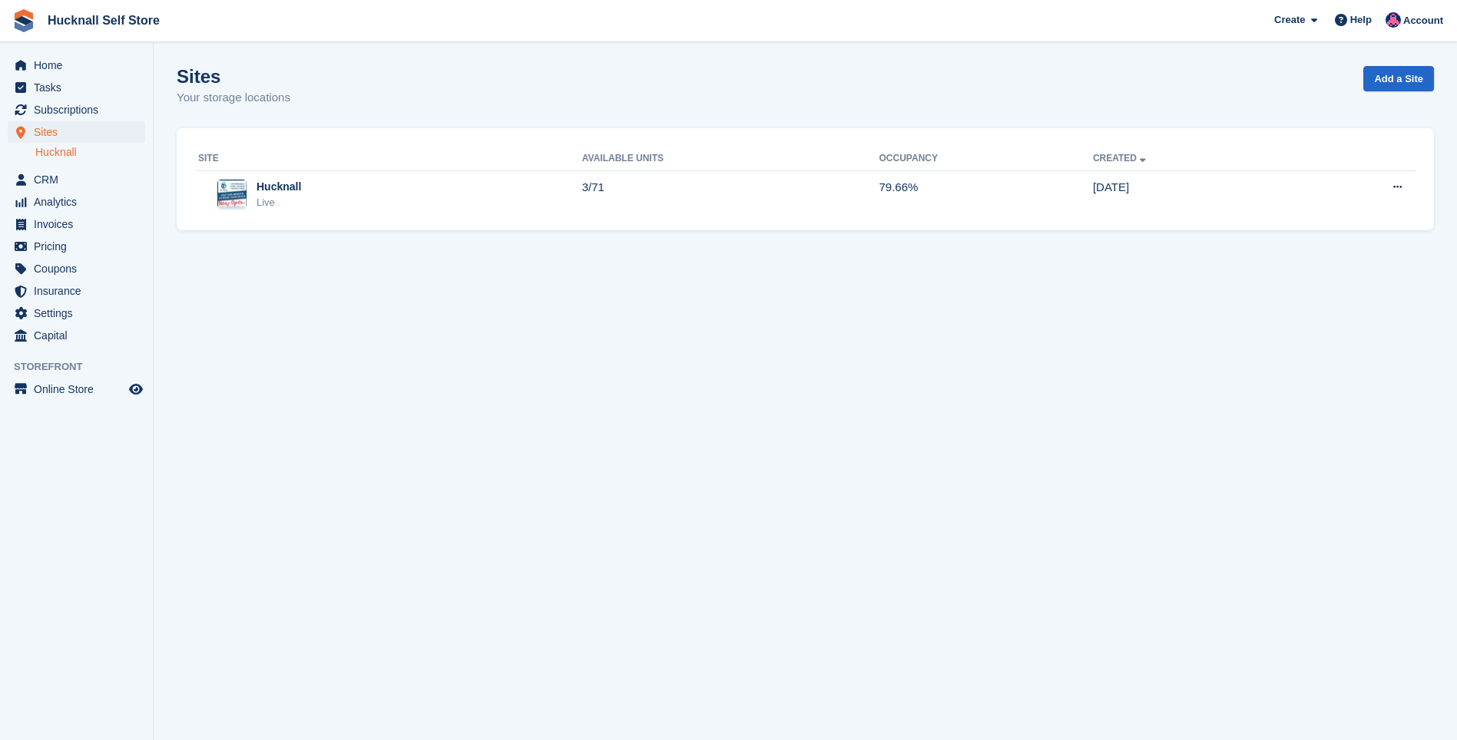
click at [78, 152] on link "Hucknall" at bounding box center [90, 152] width 110 height 15
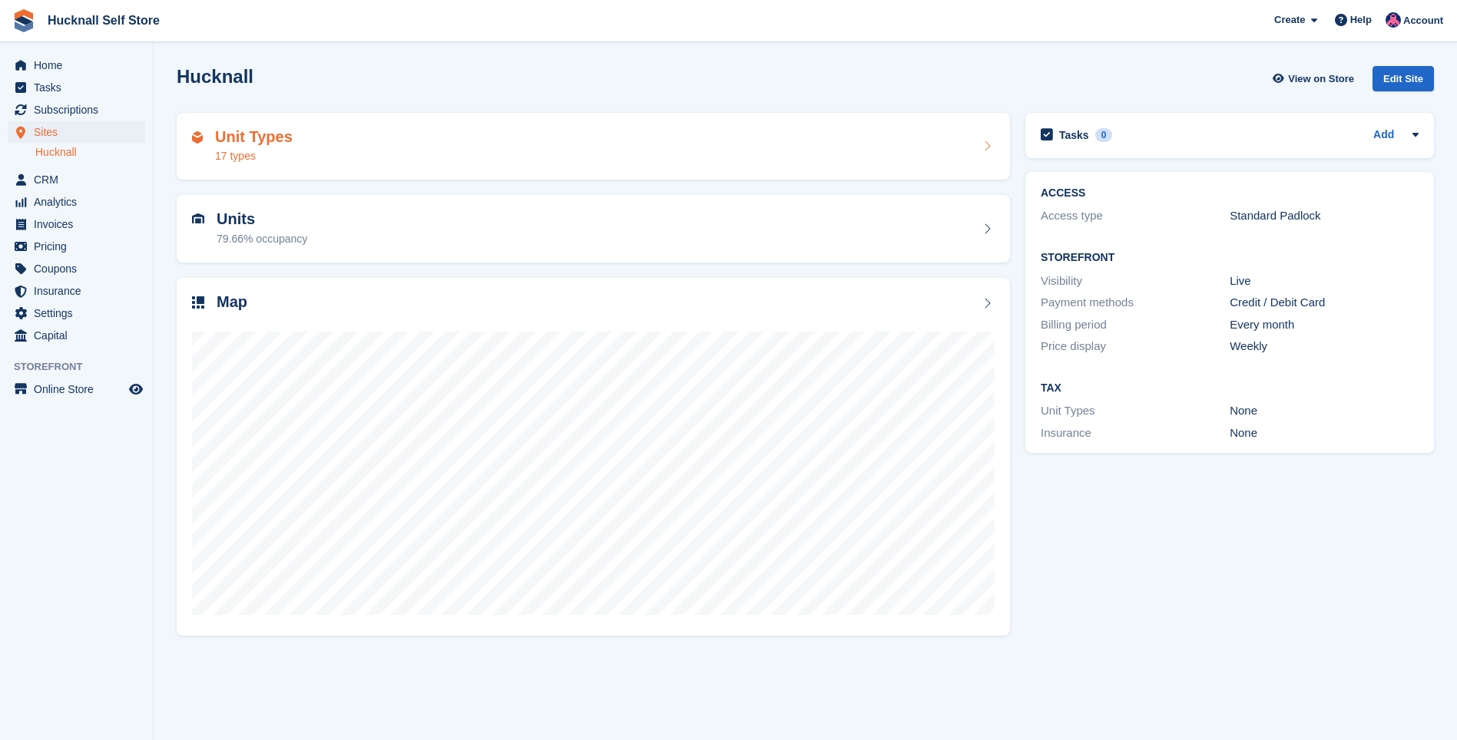
click at [257, 158] on div "17 types" at bounding box center [254, 156] width 78 height 16
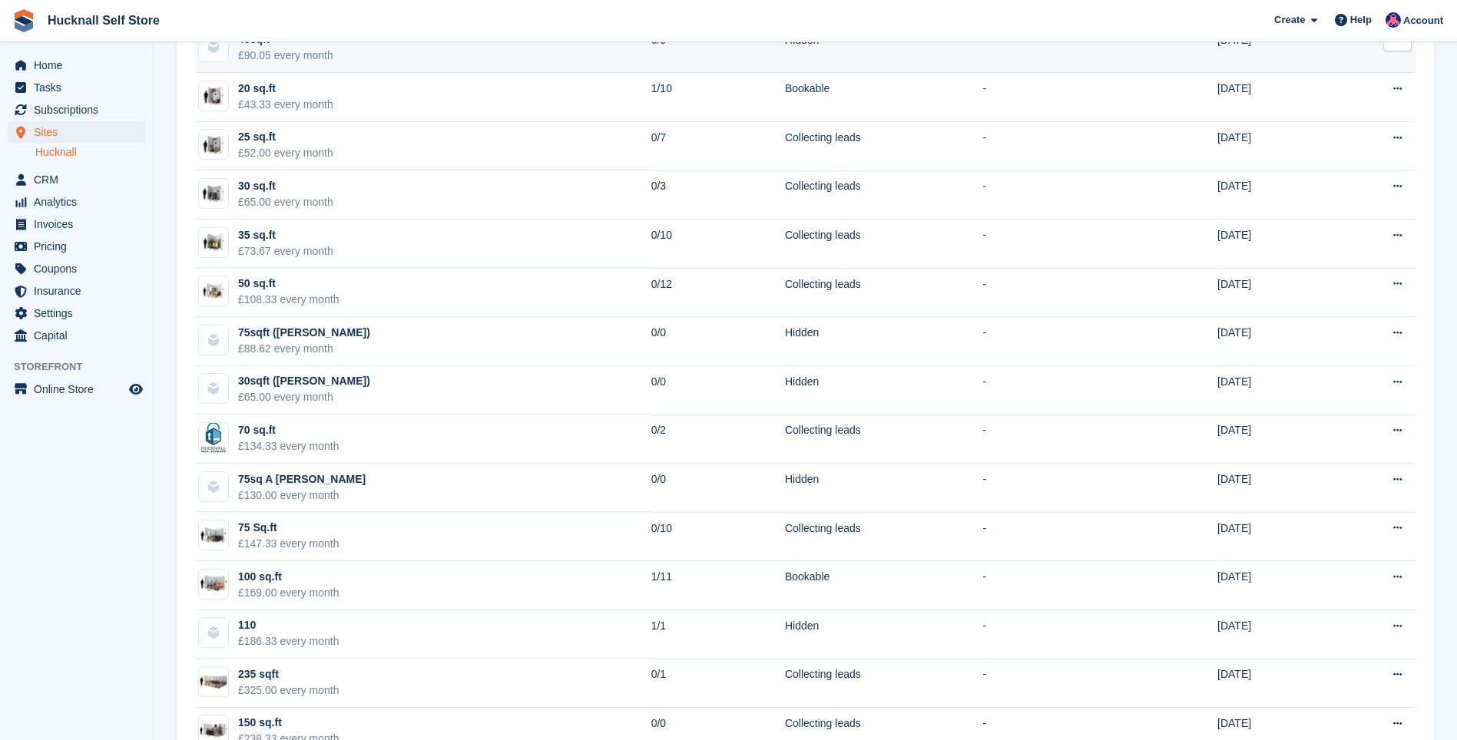
scroll to position [281, 0]
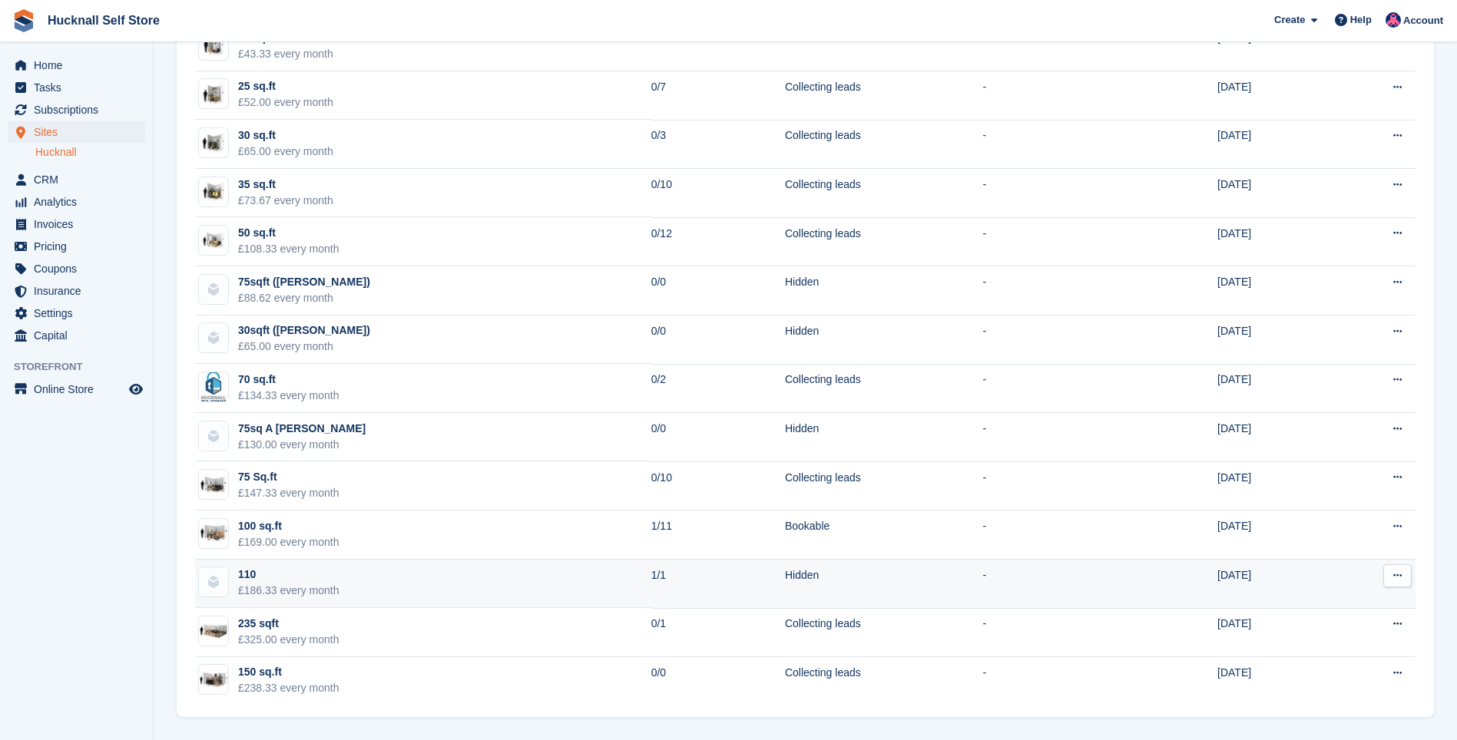
click at [1402, 578] on icon at bounding box center [1397, 576] width 8 height 10
click at [1327, 608] on p "Edit unit type" at bounding box center [1338, 606] width 134 height 20
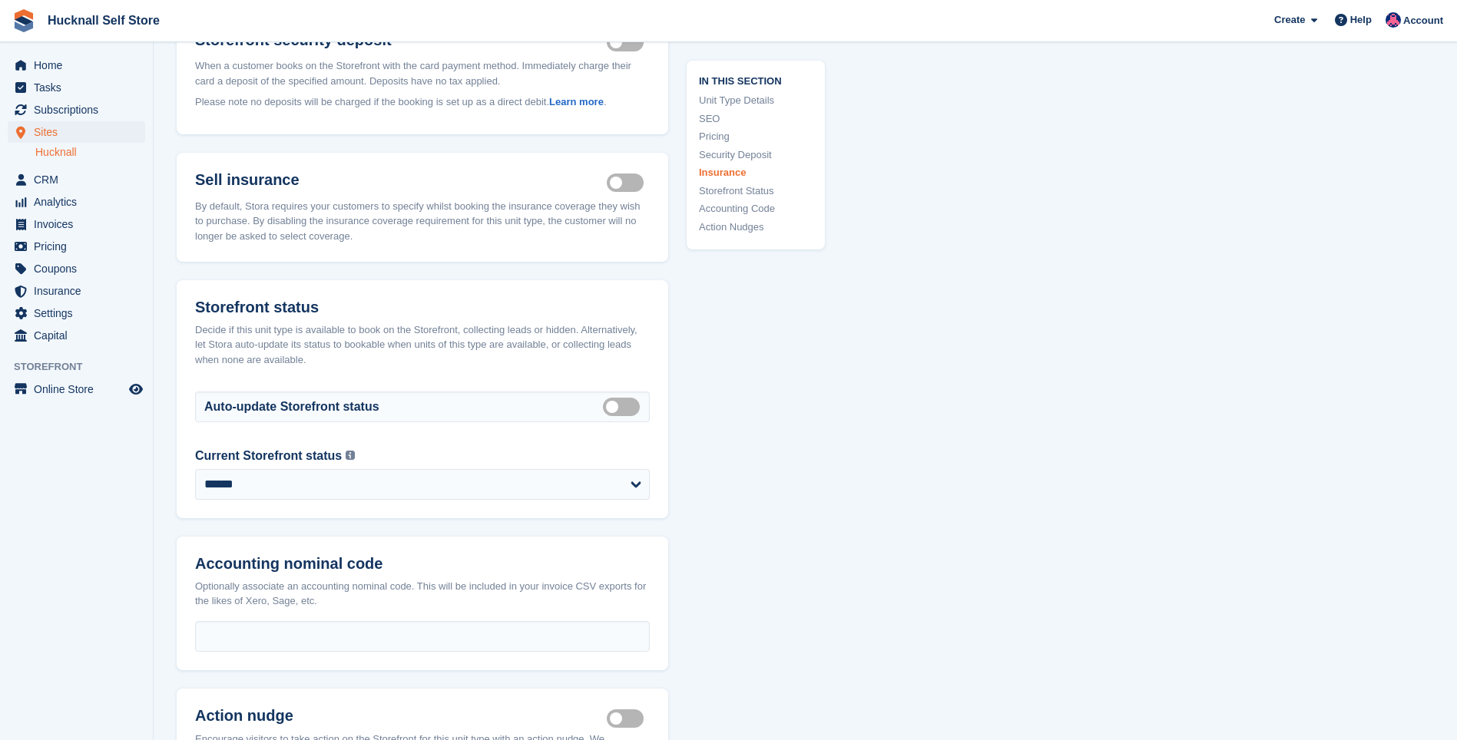
scroll to position [1767, 0]
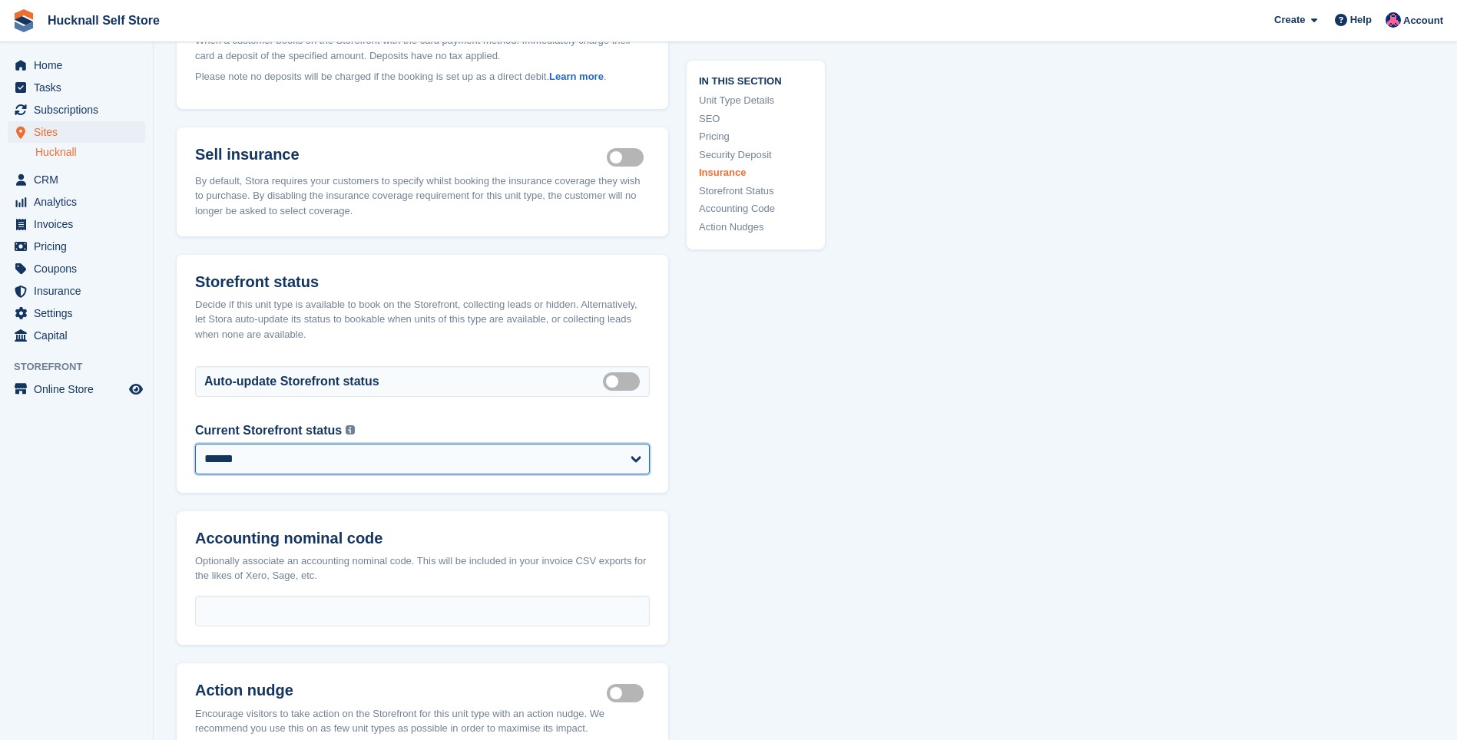
click at [639, 444] on select "**********" at bounding box center [422, 459] width 455 height 31
select select "********"
click at [195, 444] on select "**********" at bounding box center [422, 459] width 455 height 31
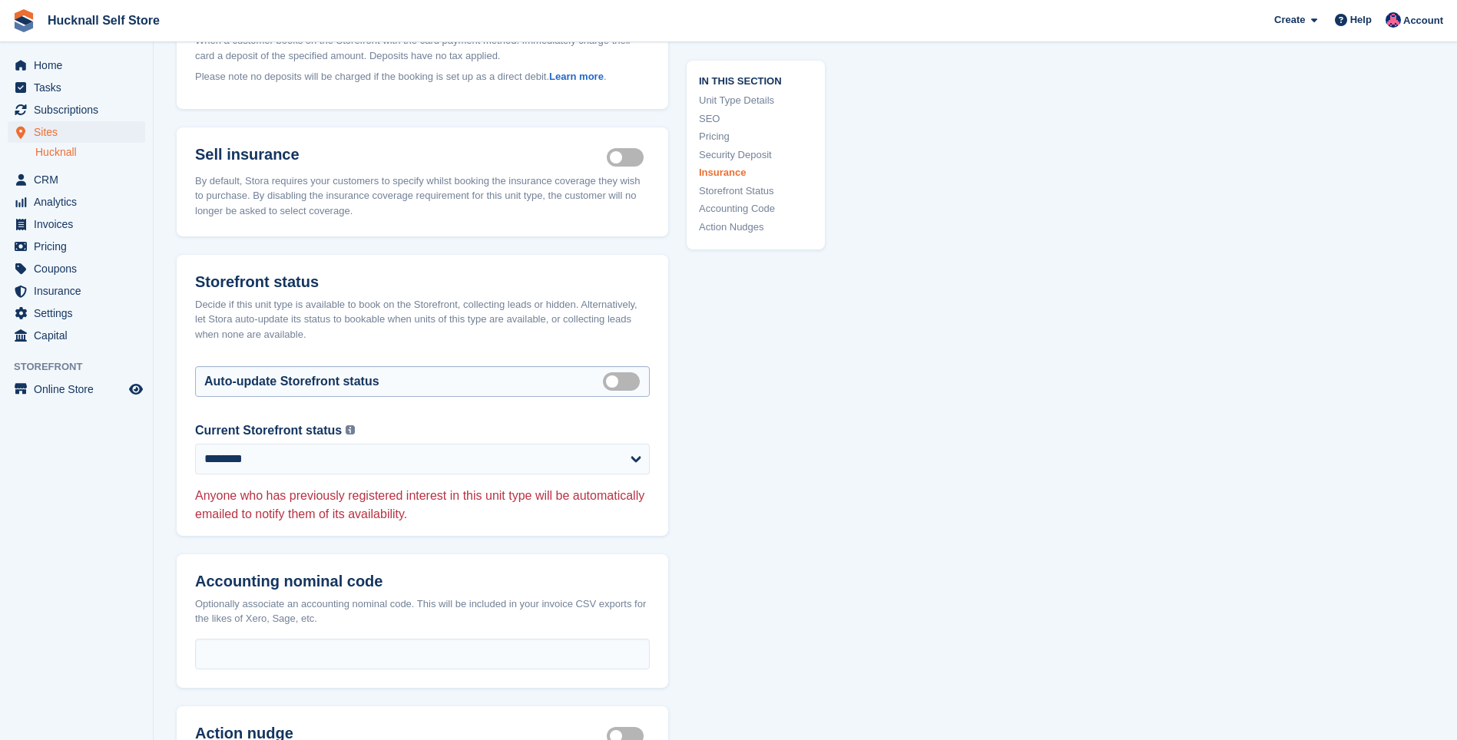
click at [608, 380] on label "Auto manage storefront status" at bounding box center [624, 381] width 43 height 2
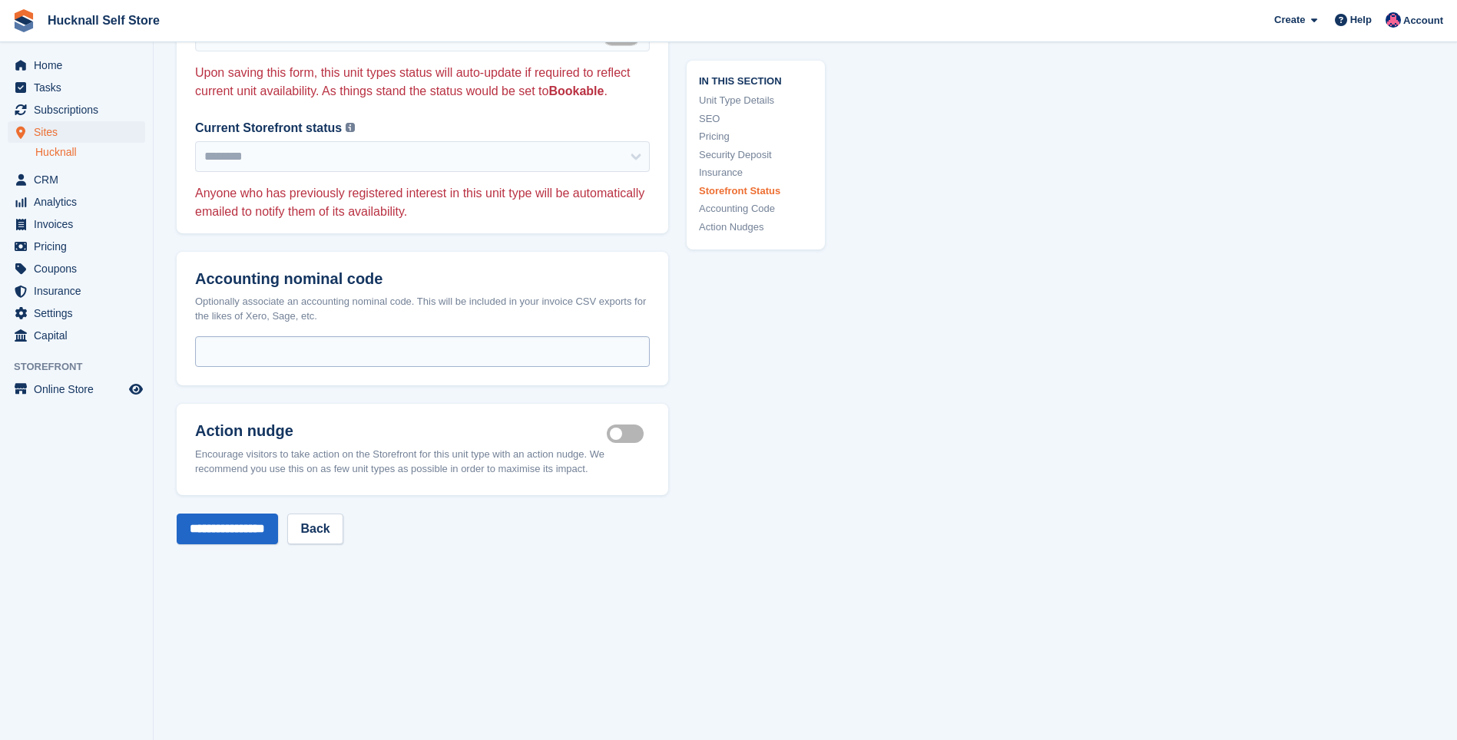
scroll to position [2151, 0]
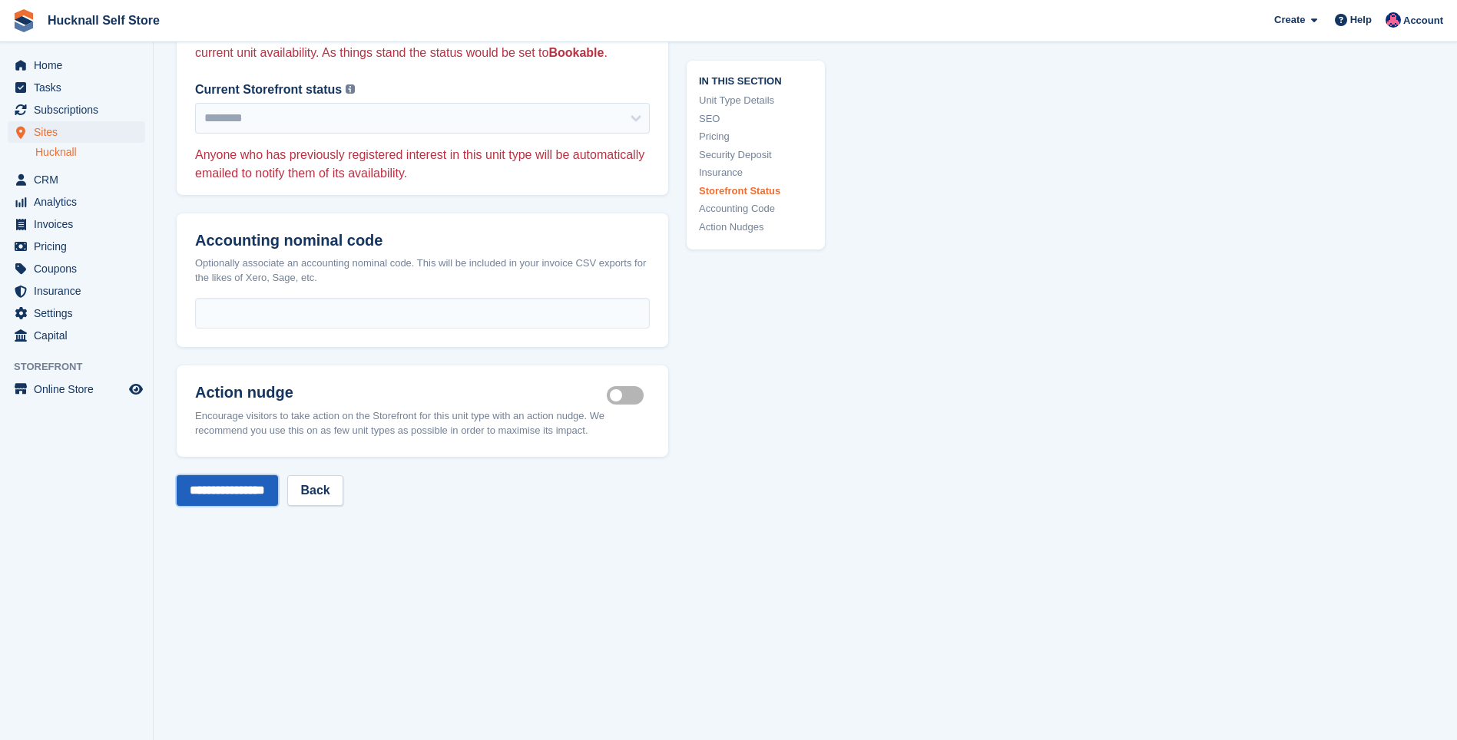
click at [224, 475] on input "**********" at bounding box center [227, 490] width 101 height 31
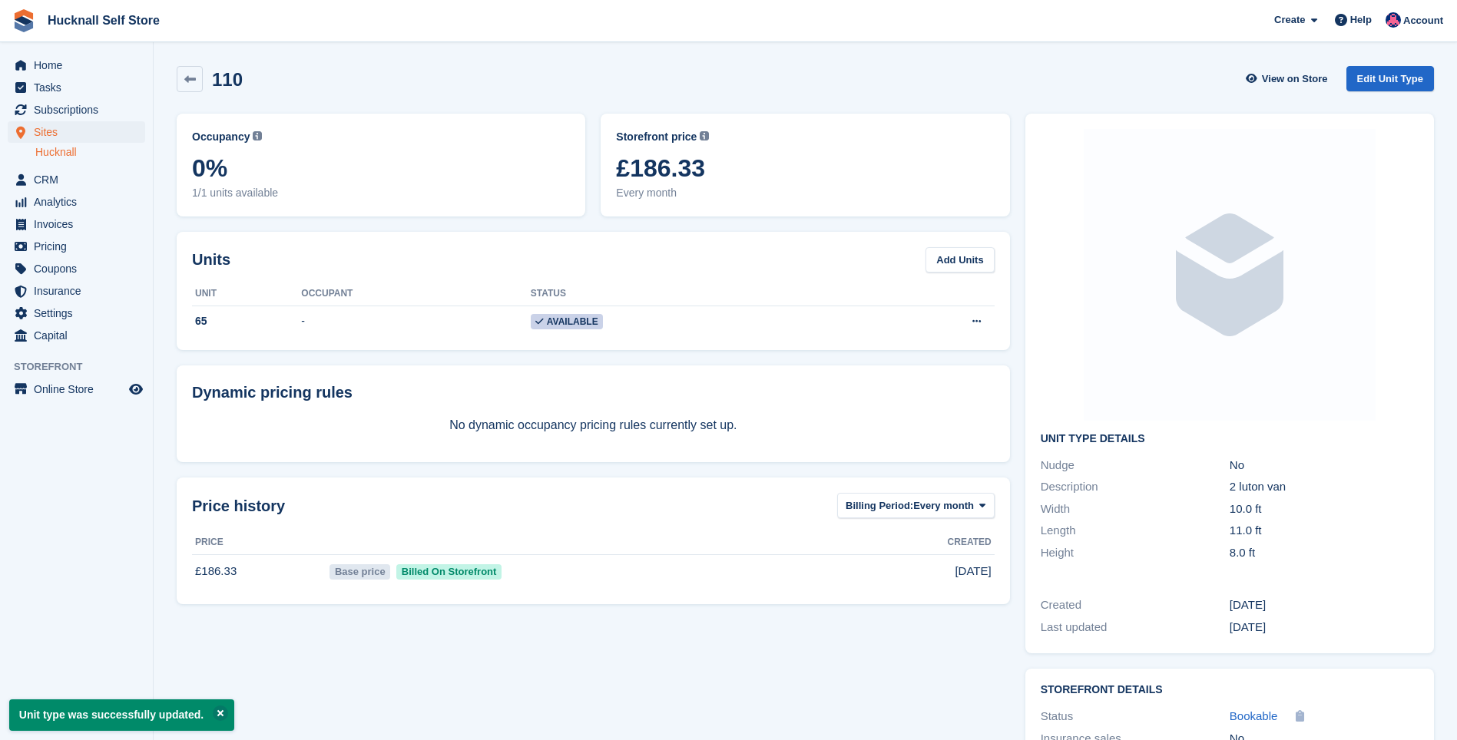
click at [44, 154] on link "Hucknall" at bounding box center [90, 152] width 110 height 15
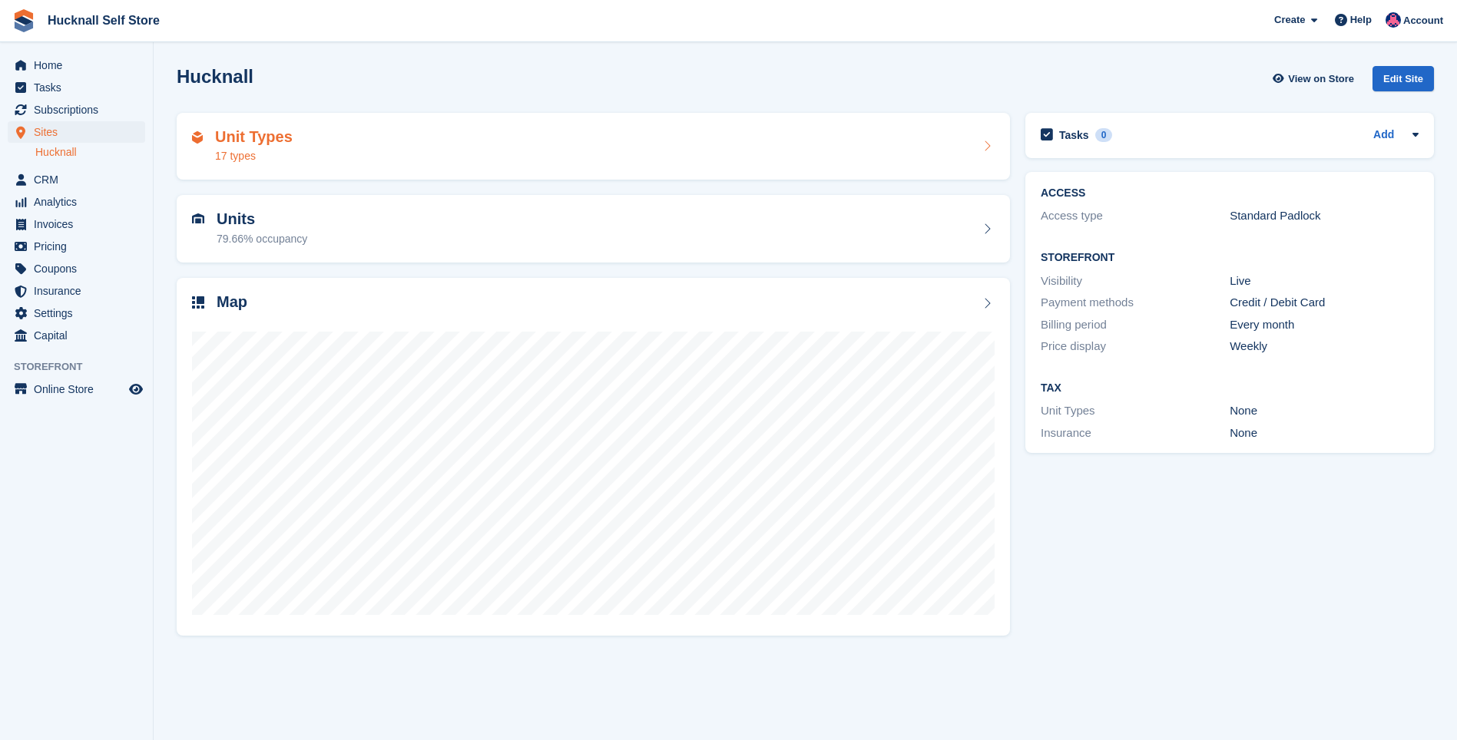
click at [328, 156] on div "Unit Types 17 types" at bounding box center [593, 146] width 803 height 37
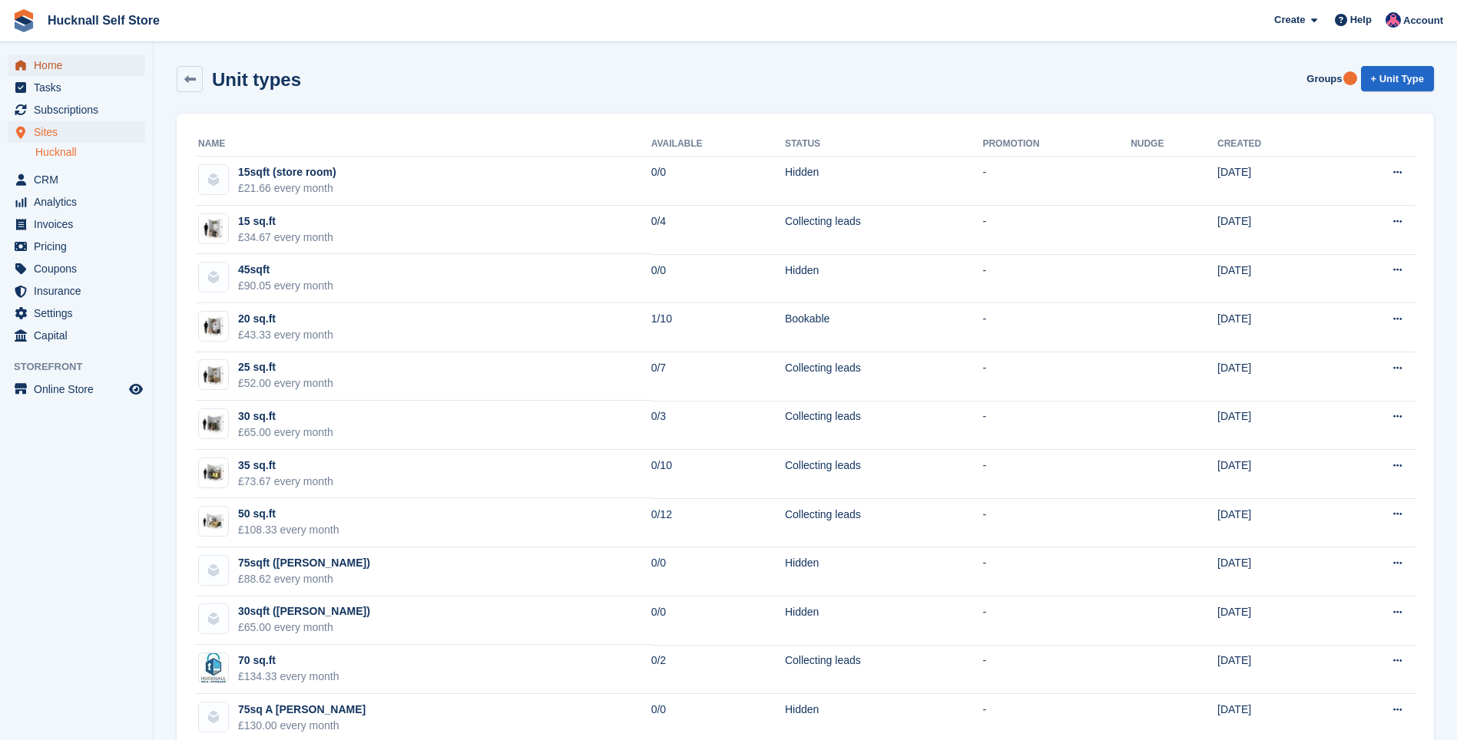
click at [58, 64] on span "Home" at bounding box center [80, 66] width 92 height 22
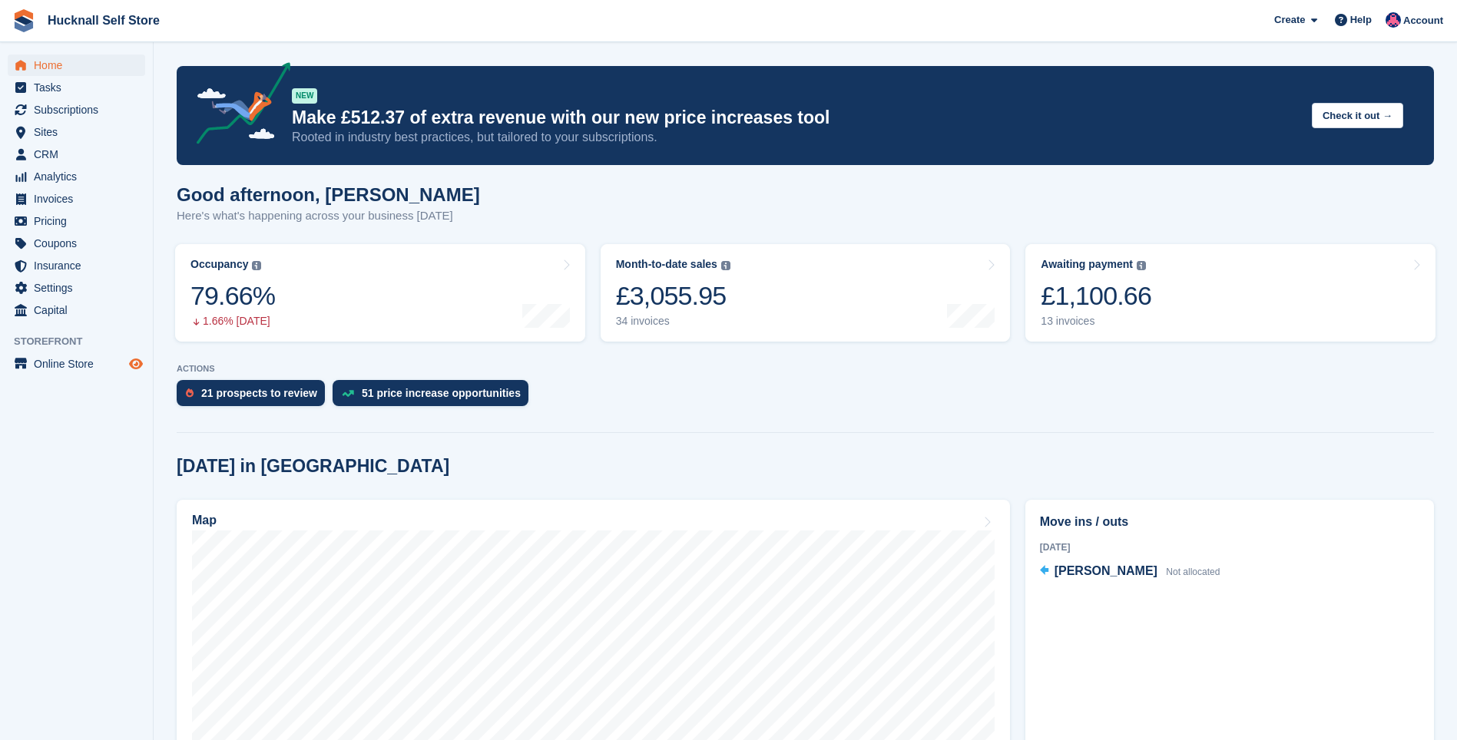
click at [133, 364] on icon "Preview store" at bounding box center [136, 364] width 14 height 12
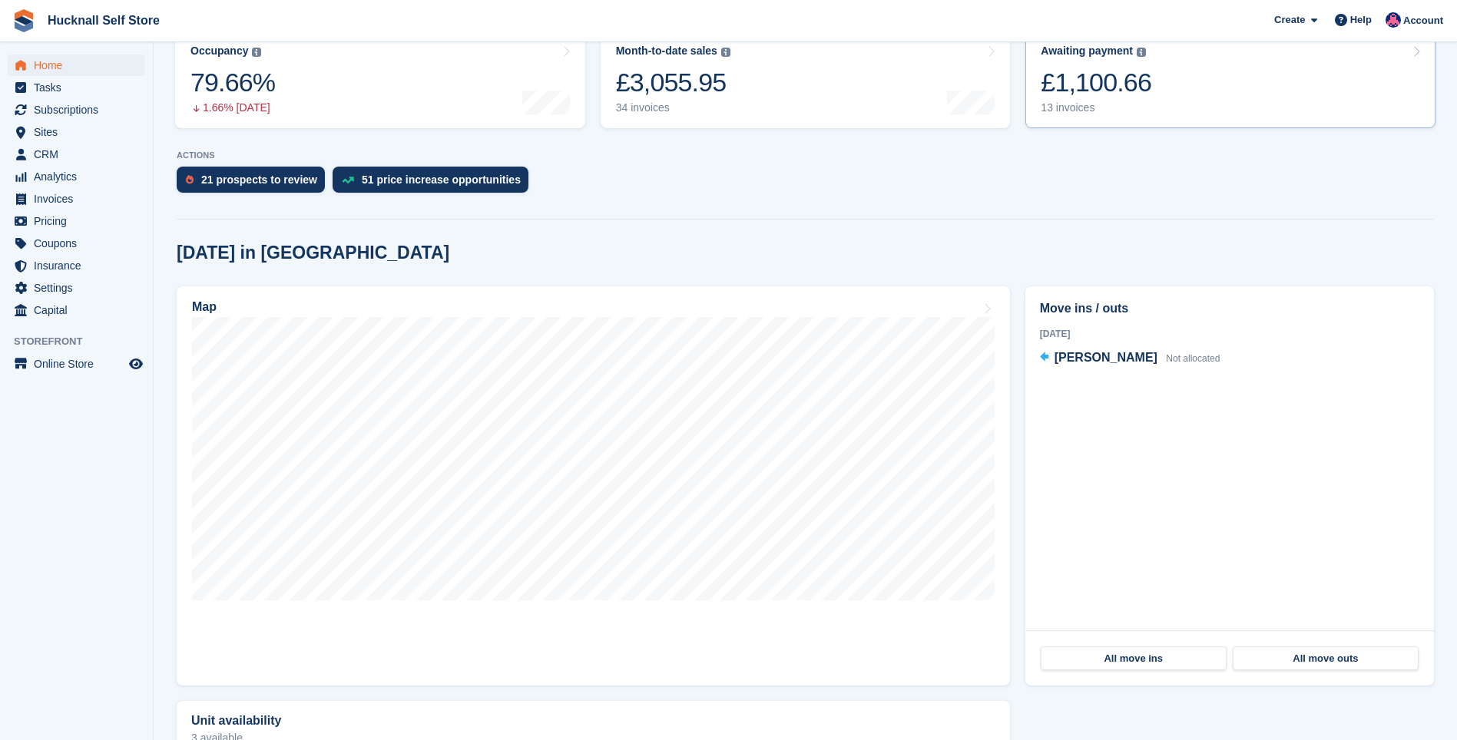
scroll to position [230, 0]
